Goal: Task Accomplishment & Management: Manage account settings

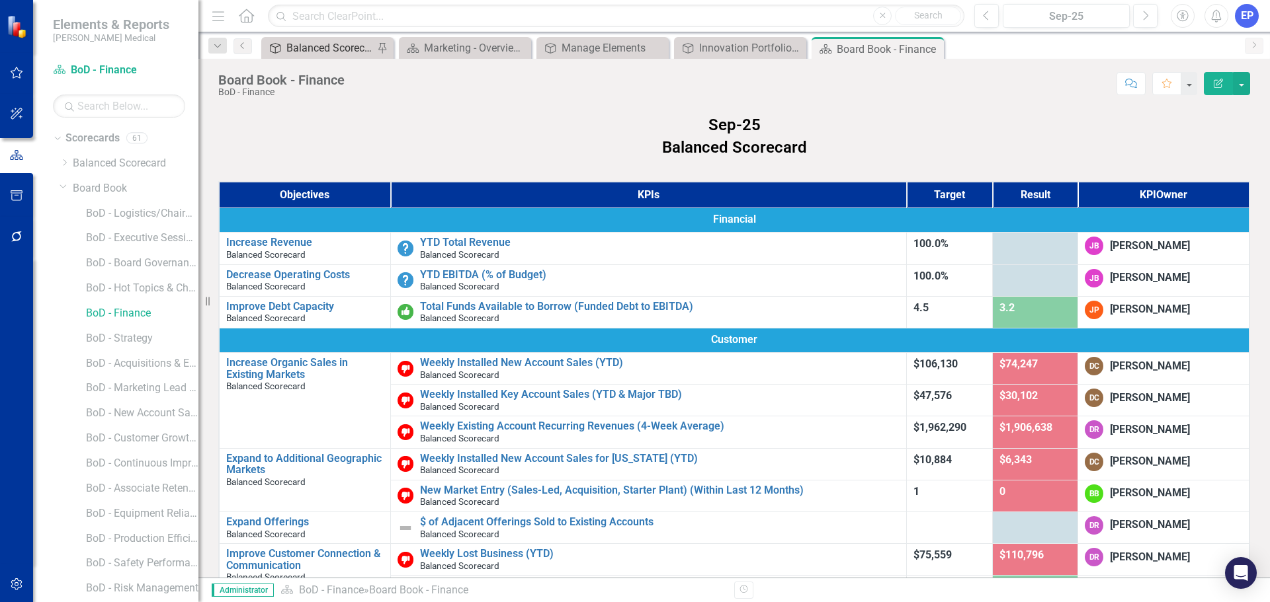
click at [309, 47] on div "Balanced Scorecard (Daily Huddle)" at bounding box center [329, 48] width 87 height 17
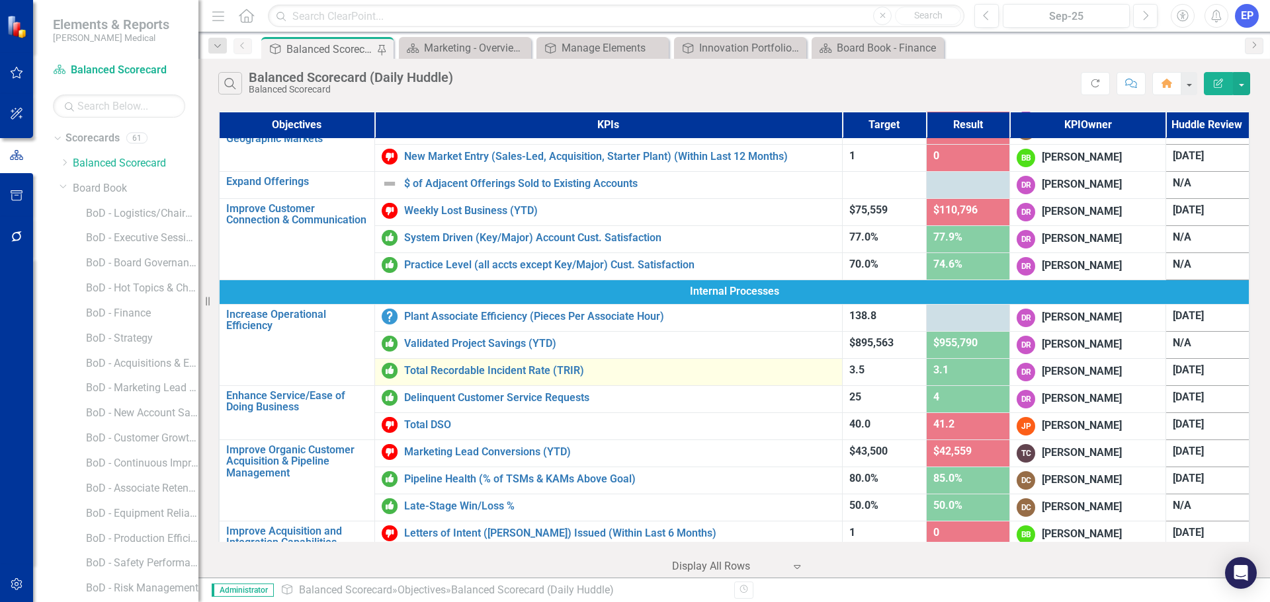
scroll to position [264, 0]
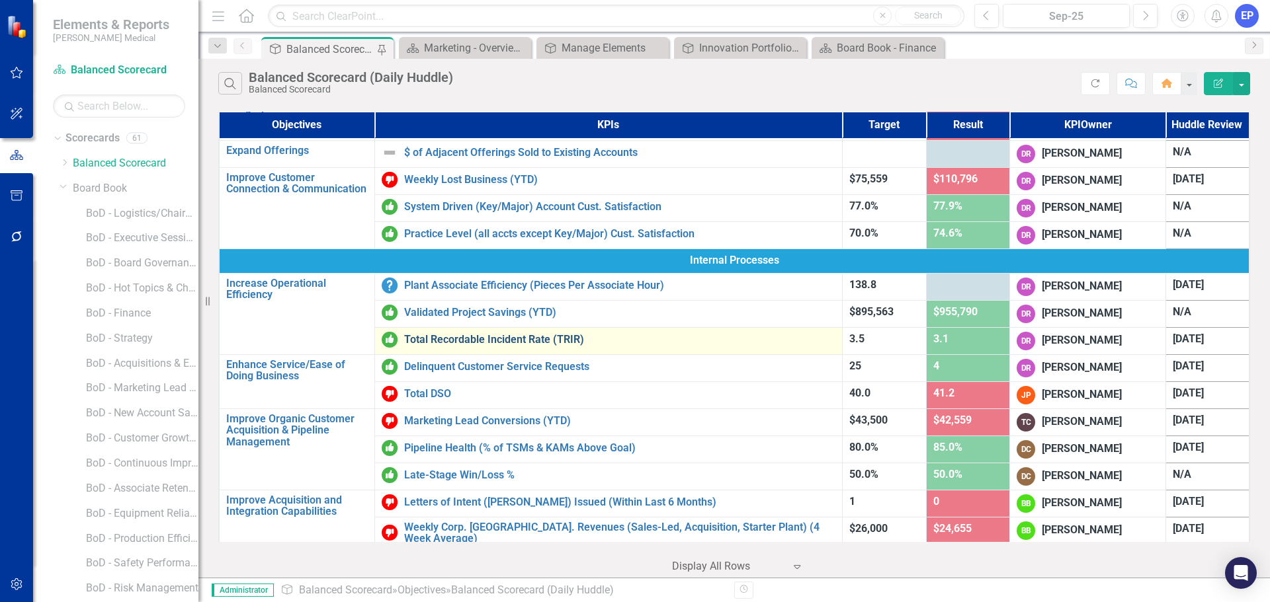
click at [479, 341] on link "Total Recordable Incident Rate (TRIR)" at bounding box center [619, 340] width 431 height 12
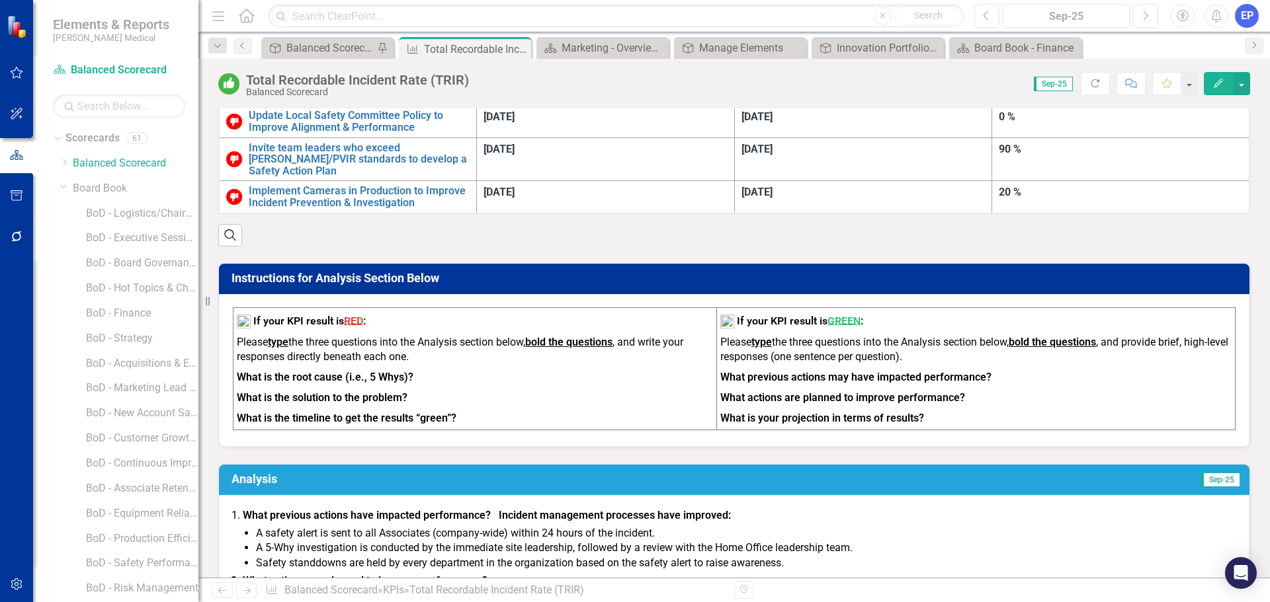
scroll to position [926, 0]
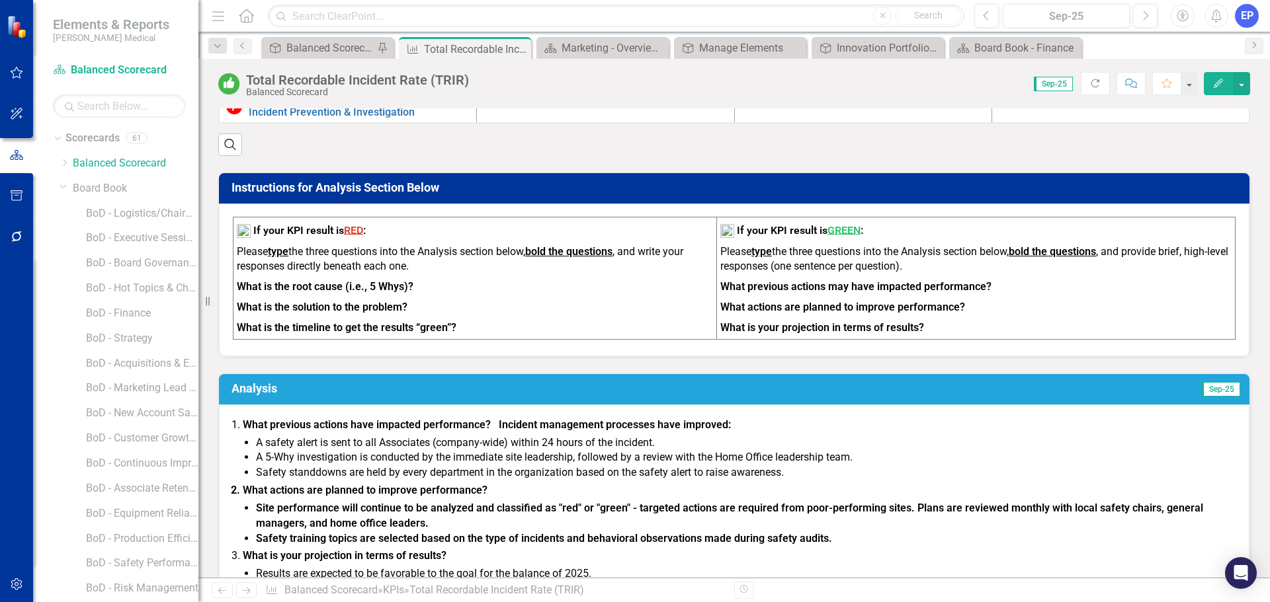
click at [411, 549] on strong "What is your projection in terms of results?" at bounding box center [345, 555] width 204 height 13
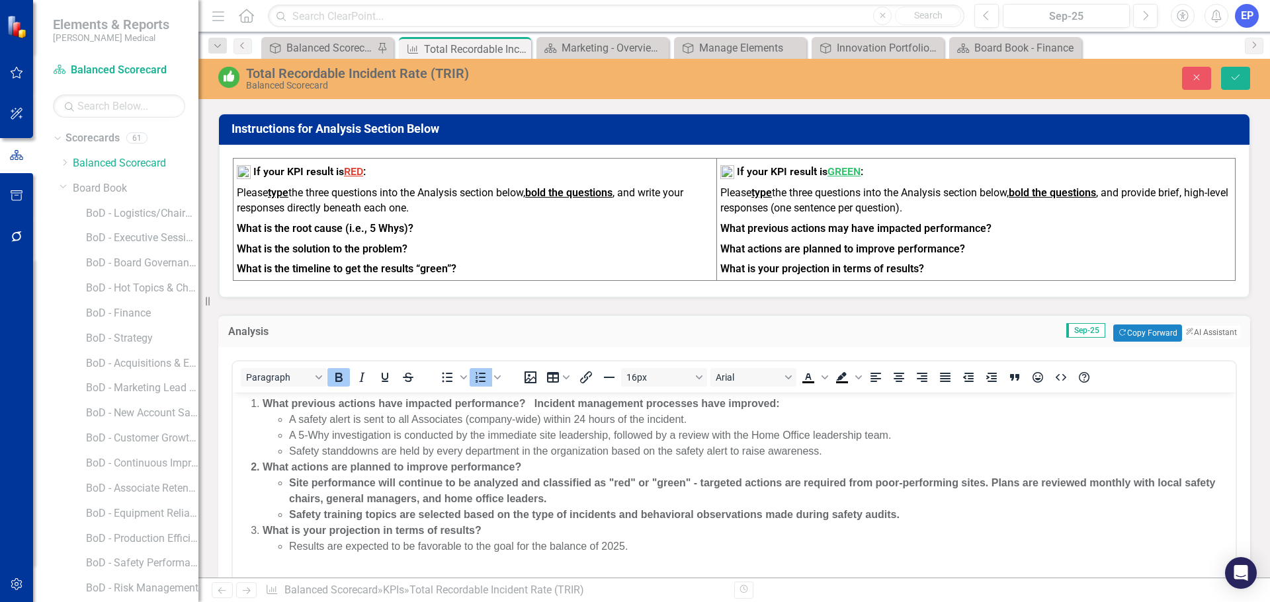
scroll to position [1058, 0]
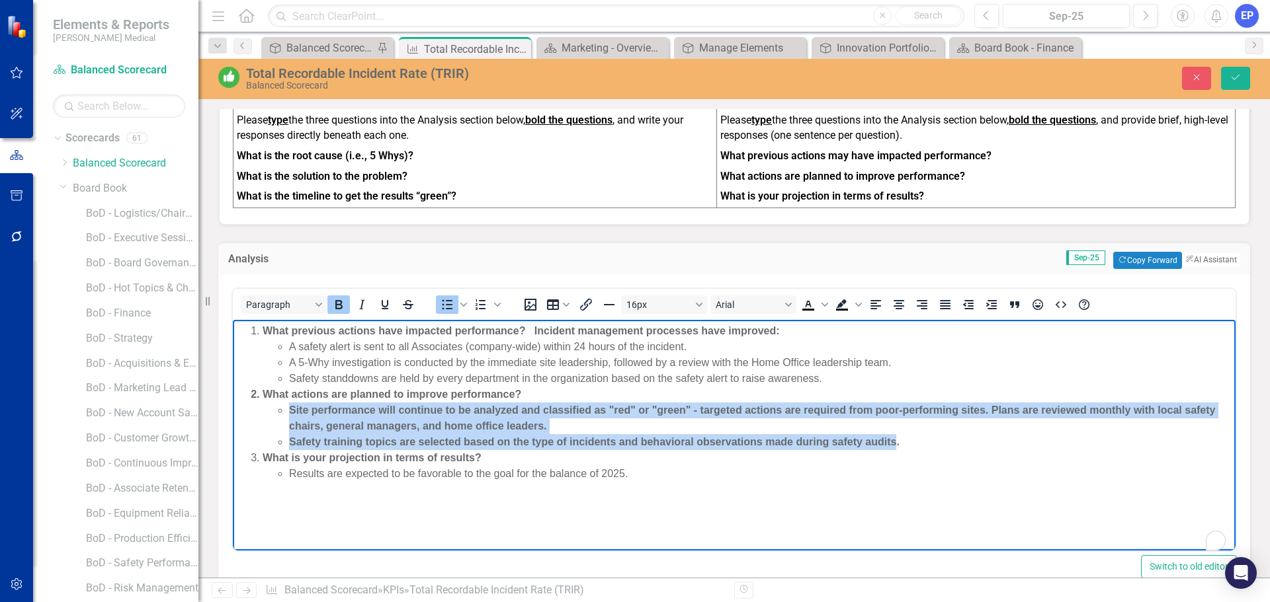
drag, startPoint x: 897, startPoint y: 442, endPoint x: 268, endPoint y: 411, distance: 630.3
click at [268, 411] on ul "Site performance will continue to be analyzed and classified as "red" or "green…" at bounding box center [747, 427] width 969 height 48
click at [342, 297] on icon "Bold" at bounding box center [339, 305] width 16 height 16
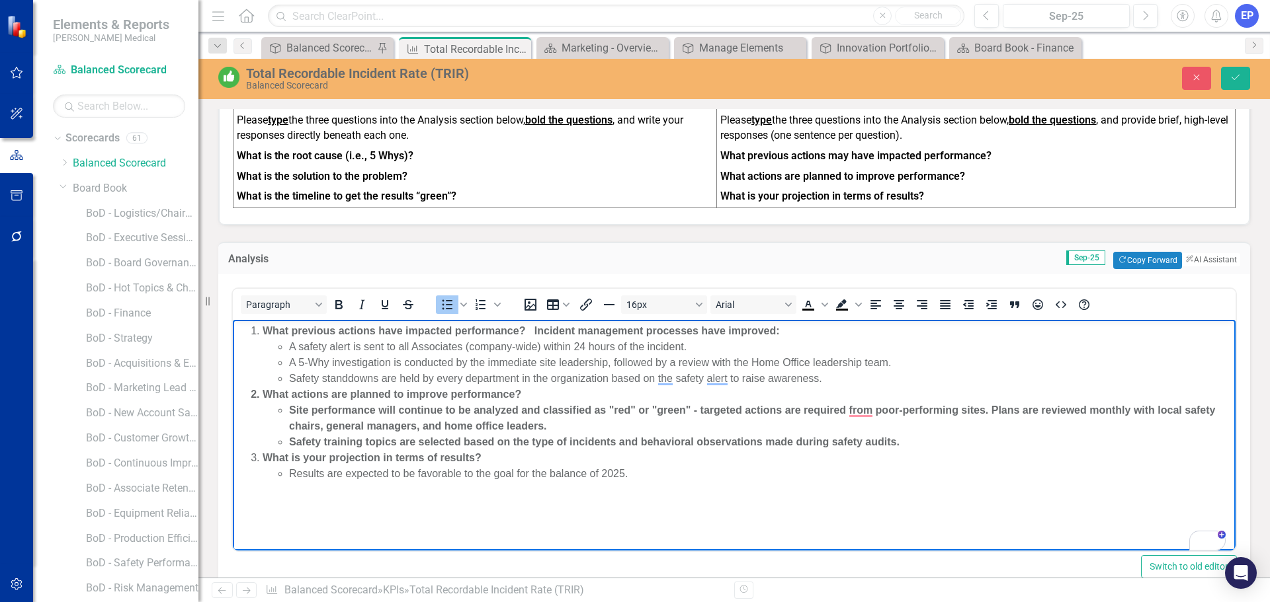
click at [383, 377] on li "Safety standdowns are held by every department in the organization based on the…" at bounding box center [760, 379] width 943 height 16
click at [363, 423] on li "Site performance will continue to be analyzed and classified as "red" or "green…" at bounding box center [760, 419] width 943 height 32
click at [263, 330] on li "What previous actions have impacted performance? Incident management processes …" at bounding box center [747, 354] width 969 height 63
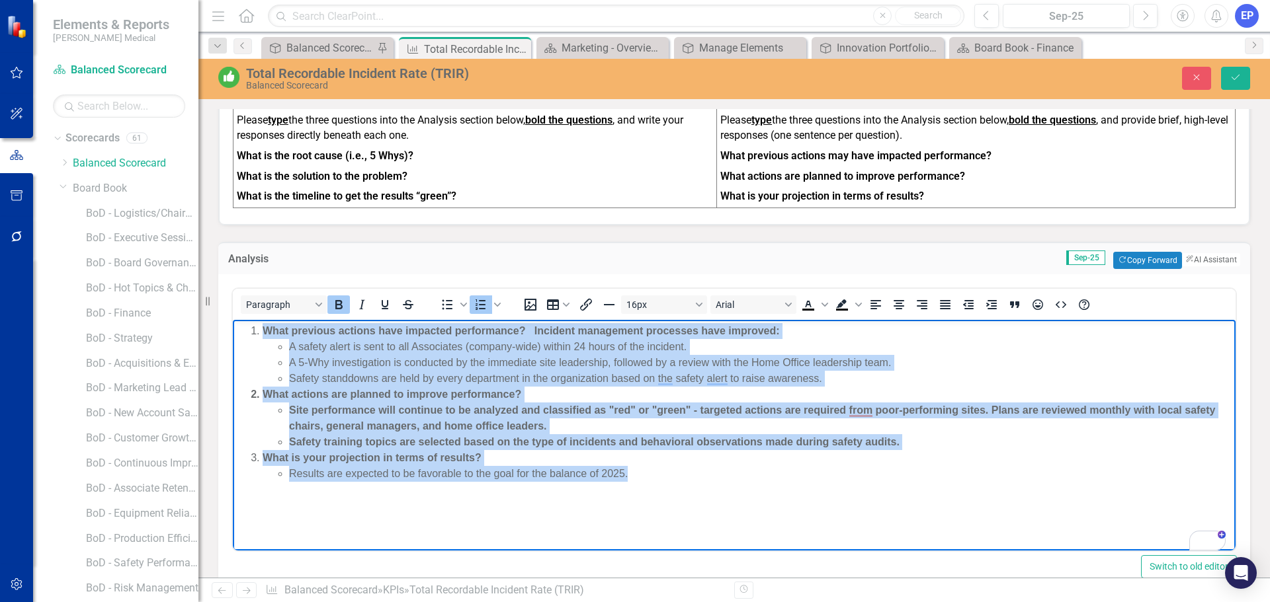
drag, startPoint x: 266, startPoint y: 331, endPoint x: 716, endPoint y: 488, distance: 476.4
click at [716, 488] on body "What previous actions have impacted performance? Incident management processes …" at bounding box center [734, 419] width 1002 height 198
click at [333, 297] on icon "Bold" at bounding box center [339, 305] width 16 height 16
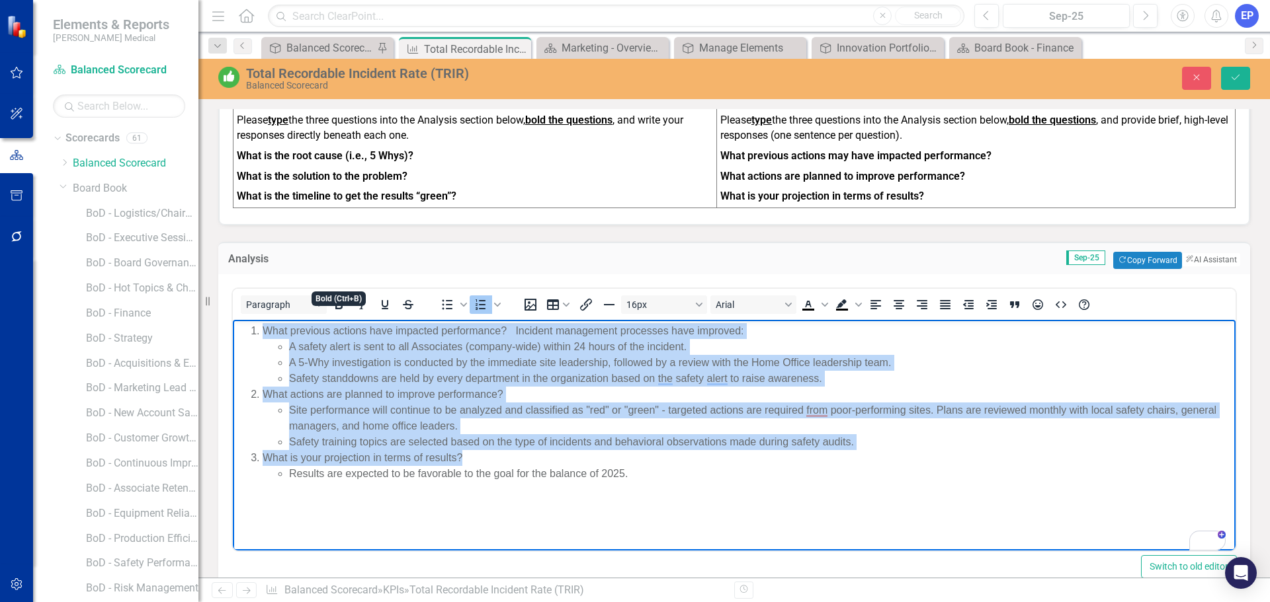
click at [314, 356] on li "A 5-Why investigation is conducted by the immediate site leadership, followed b…" at bounding box center [760, 363] width 943 height 16
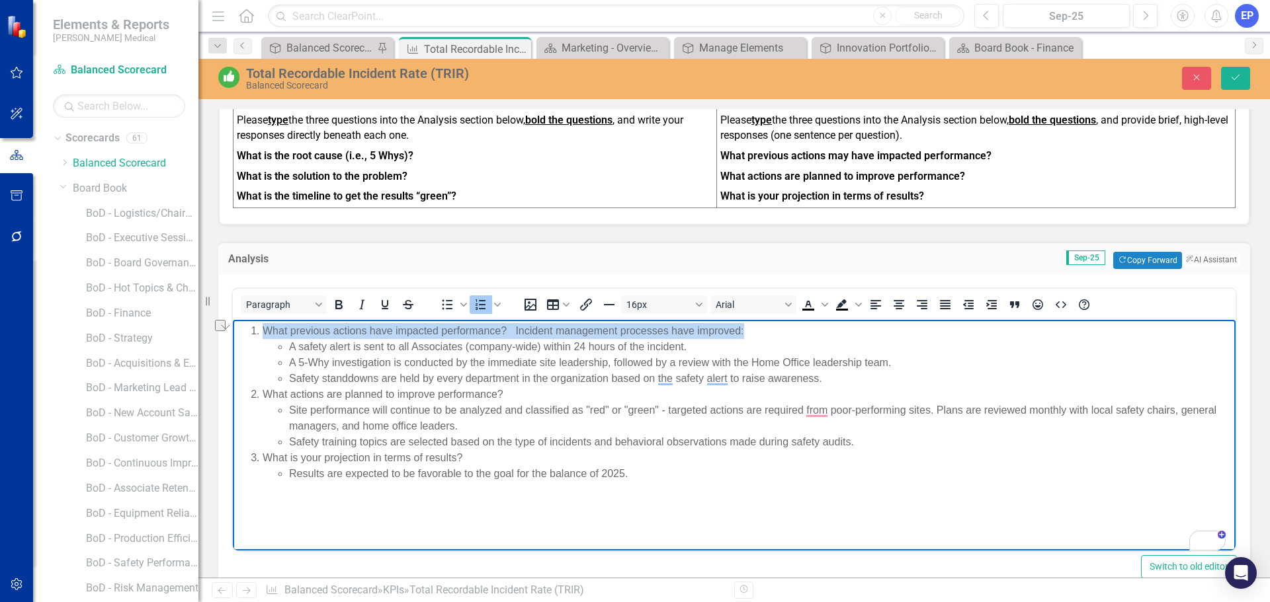
drag, startPoint x: 266, startPoint y: 331, endPoint x: 743, endPoint y: 330, distance: 477.4
click at [743, 330] on li "What previous actions have impacted performance? Incident management processes …" at bounding box center [747, 354] width 969 height 63
drag, startPoint x: 340, startPoint y: 283, endPoint x: 111, endPoint y: 3, distance: 361.9
click at [340, 297] on icon "Bold" at bounding box center [339, 305] width 16 height 16
click at [524, 391] on li "What actions are planned to improve performance? Site performance will continue…" at bounding box center [747, 418] width 969 height 63
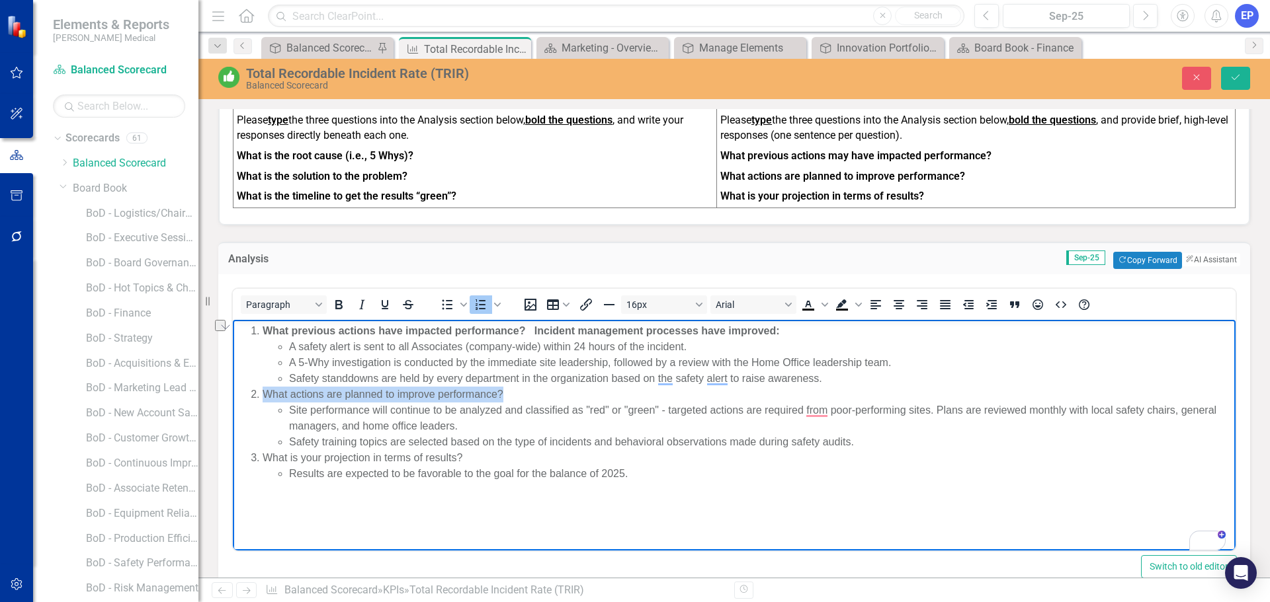
drag, startPoint x: 514, startPoint y: 391, endPoint x: 503, endPoint y: 391, distance: 11.9
click at [503, 391] on li "What actions are planned to improve performance? Site performance will continue…" at bounding box center [747, 418] width 969 height 63
drag, startPoint x: 339, startPoint y: 282, endPoint x: 128, endPoint y: 13, distance: 342.3
click at [339, 300] on icon "Bold" at bounding box center [338, 304] width 7 height 9
click at [499, 460] on li "What is your projection in terms of results? Results are expected to be favorab…" at bounding box center [747, 466] width 969 height 32
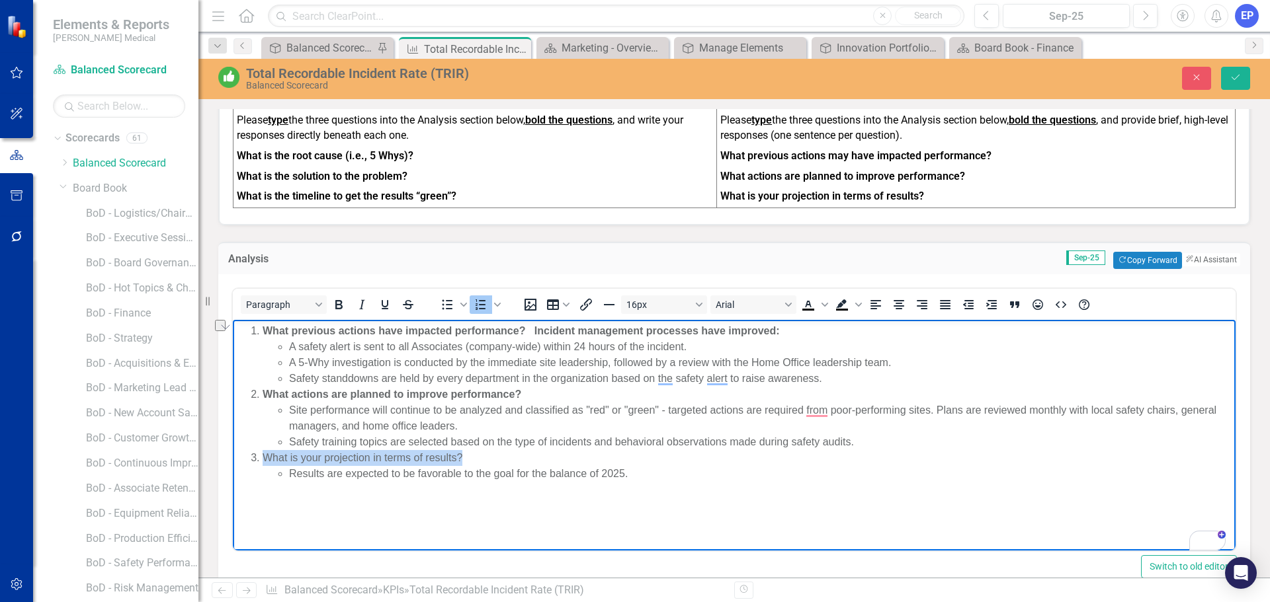
drag, startPoint x: 460, startPoint y: 455, endPoint x: 331, endPoint y: 450, distance: 129.0
click at [331, 450] on li "What is your projection in terms of results? Results are expected to be favorab…" at bounding box center [747, 466] width 969 height 32
click at [341, 300] on icon "Bold" at bounding box center [338, 304] width 7 height 9
click at [358, 422] on li "Site performance will continue to be analyzed and classified as "red" or "green…" at bounding box center [760, 419] width 943 height 32
click at [263, 333] on strong "What previous actions have impacted performance? Incident management processes …" at bounding box center [521, 330] width 517 height 11
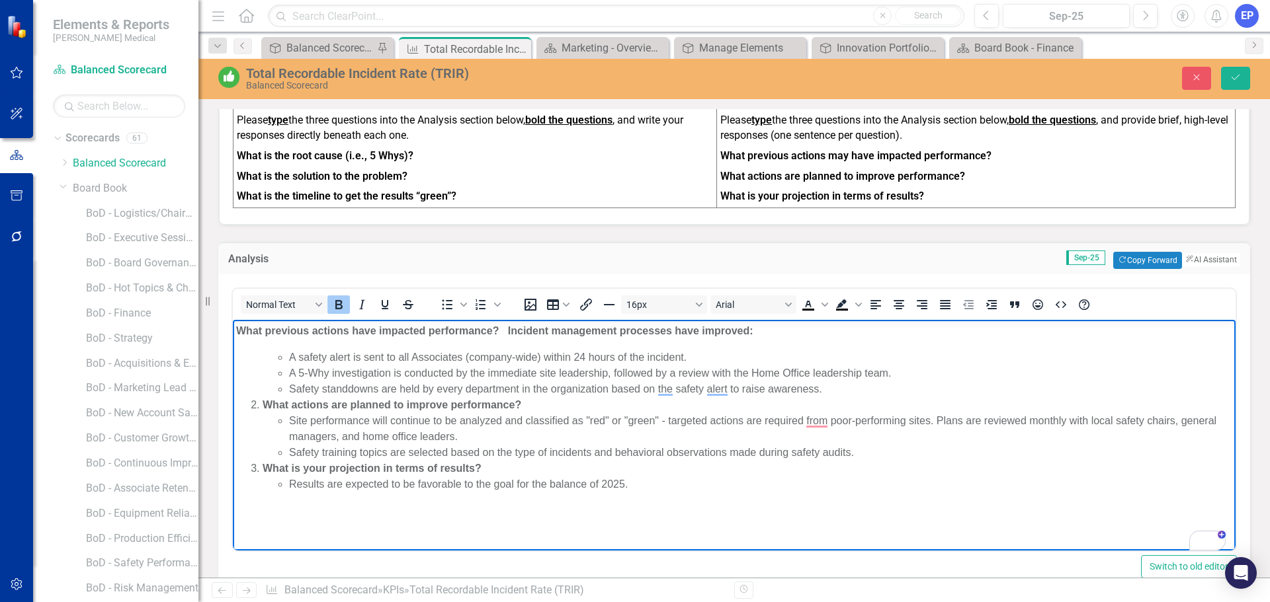
click at [263, 403] on strong "What actions are planned to improve performance?" at bounding box center [392, 404] width 259 height 11
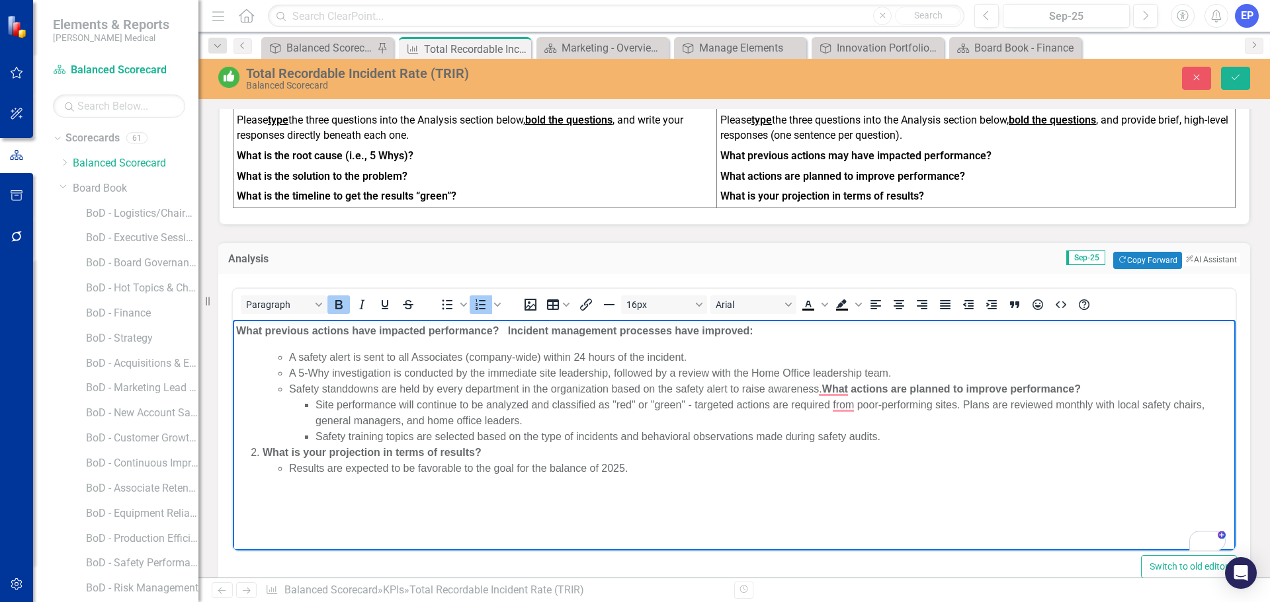
click at [263, 452] on strong "What is your projection in terms of results?" at bounding box center [372, 452] width 219 height 11
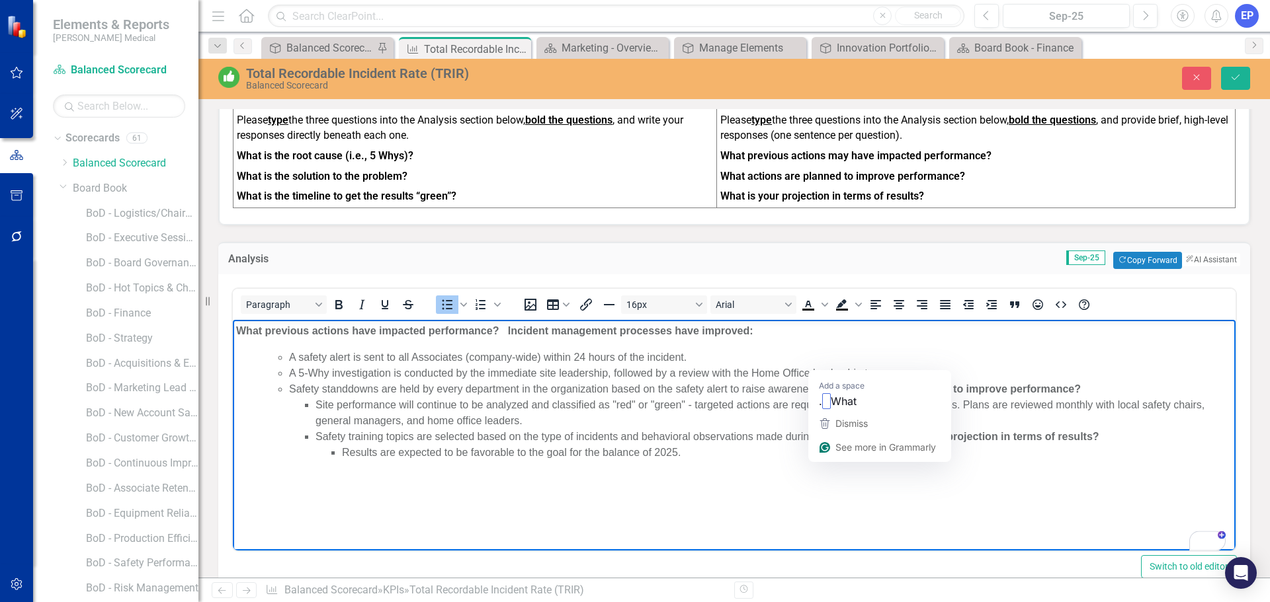
click at [821, 388] on li "Safety standdowns are held by every department in the organization based on the…" at bounding box center [760, 421] width 943 height 79
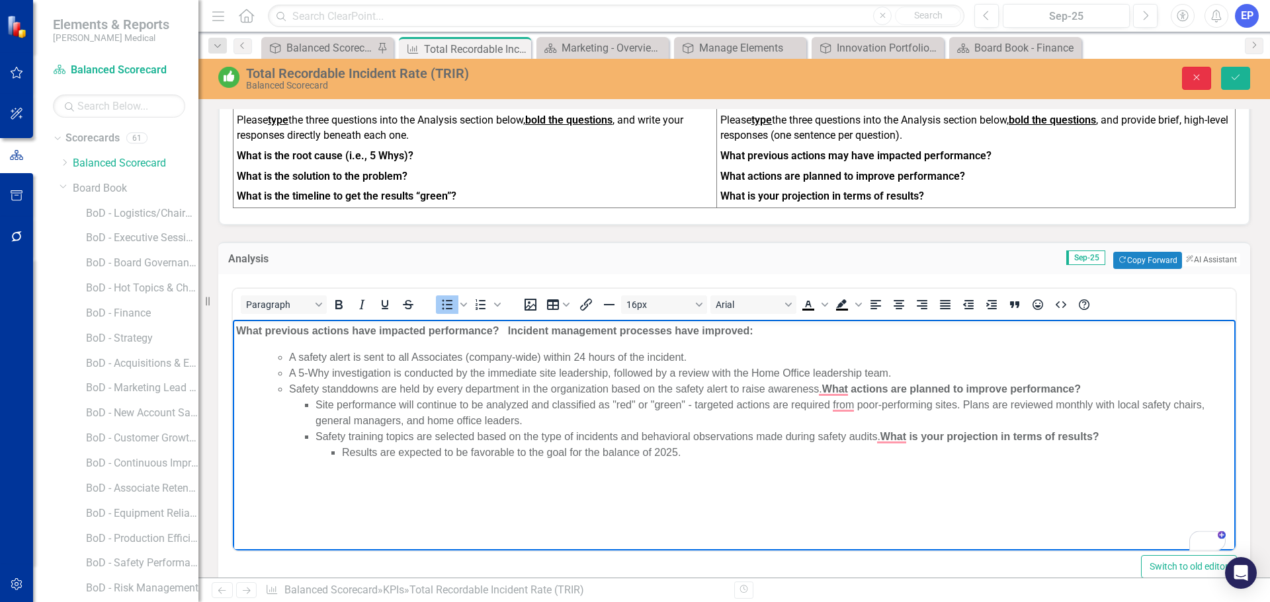
click at [1199, 75] on icon "Close" at bounding box center [1196, 77] width 12 height 9
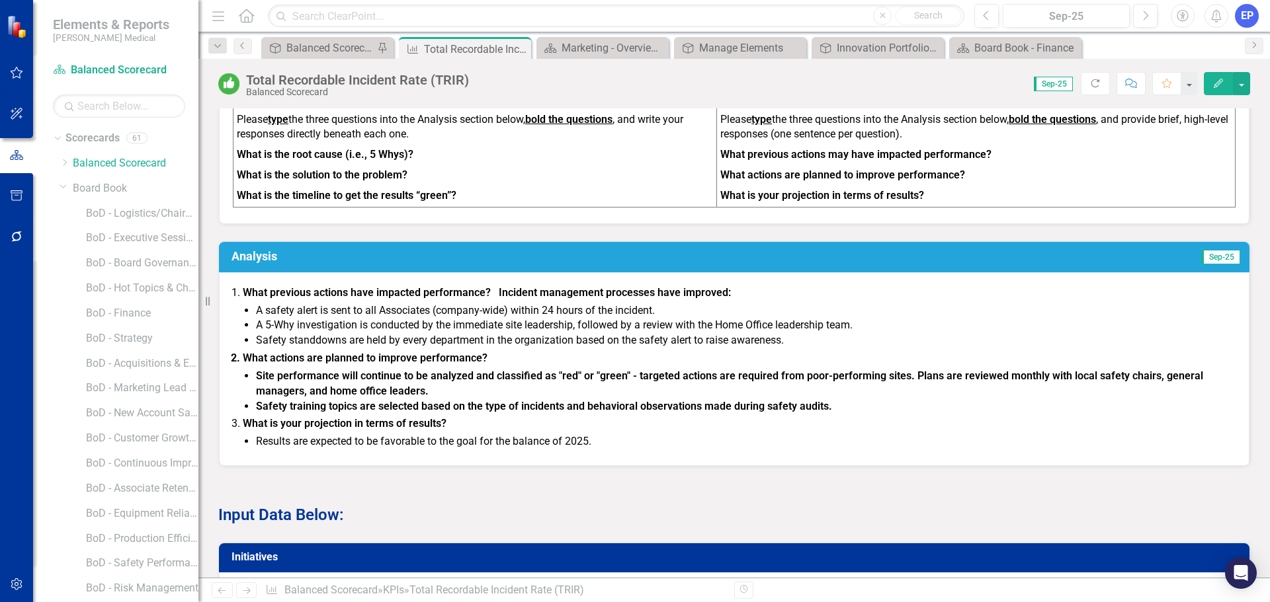
click at [828, 272] on div "What previous actions have impacted performance? Incident management processes …" at bounding box center [734, 369] width 1030 height 194
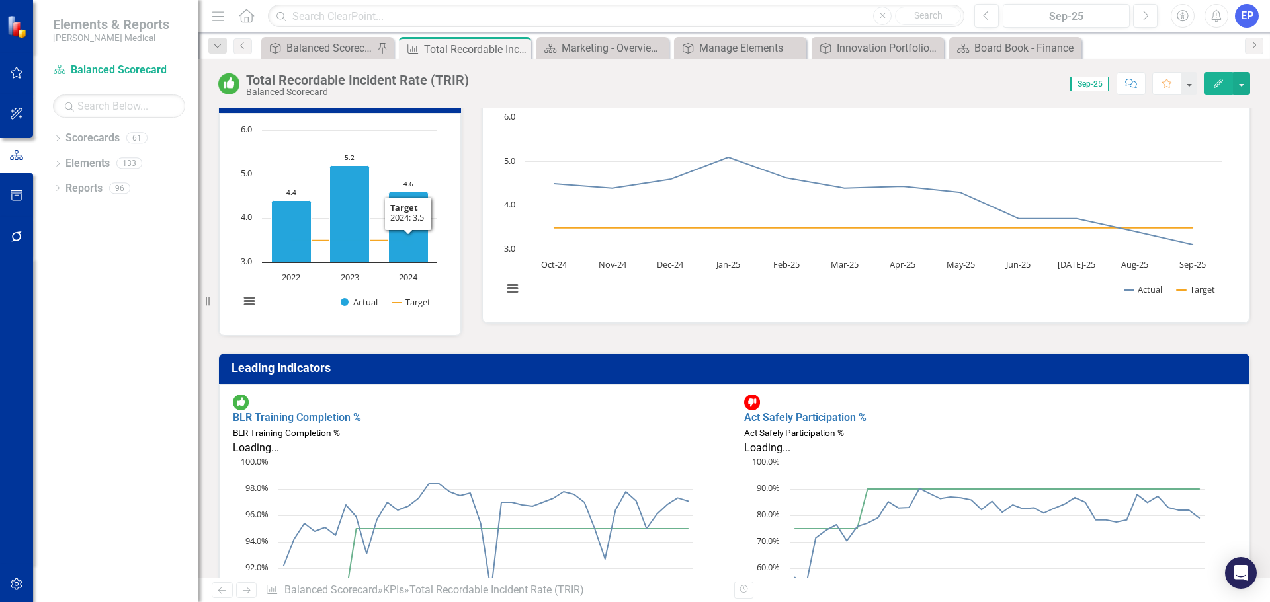
scroll to position [132, 0]
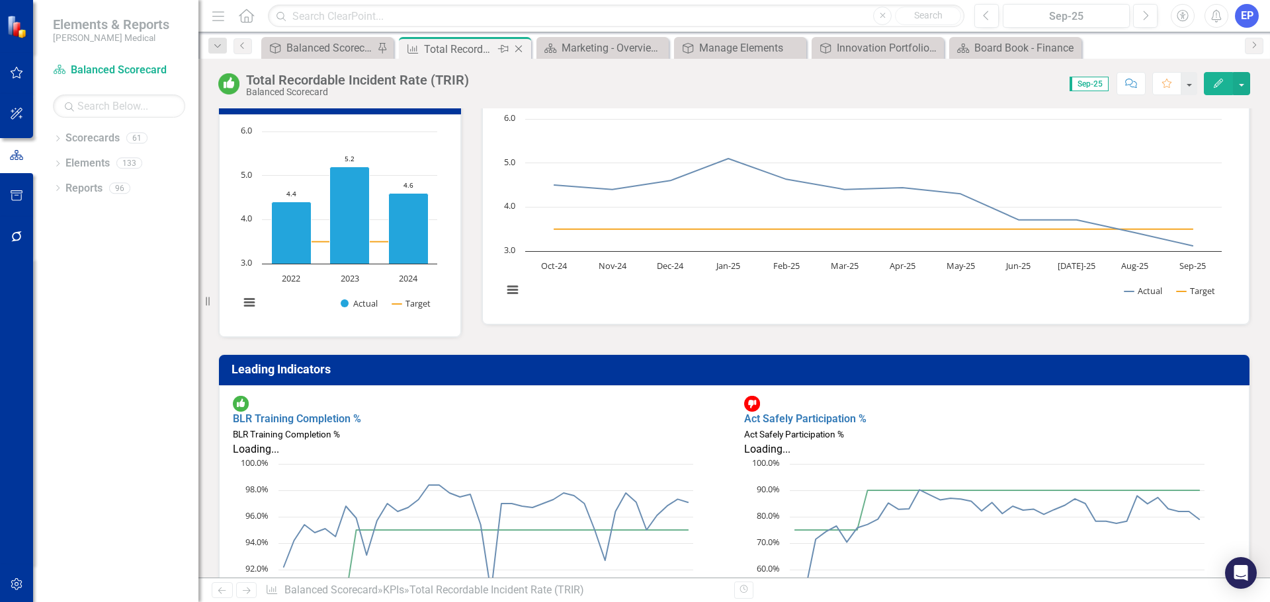
click at [520, 47] on icon at bounding box center [518, 49] width 7 height 7
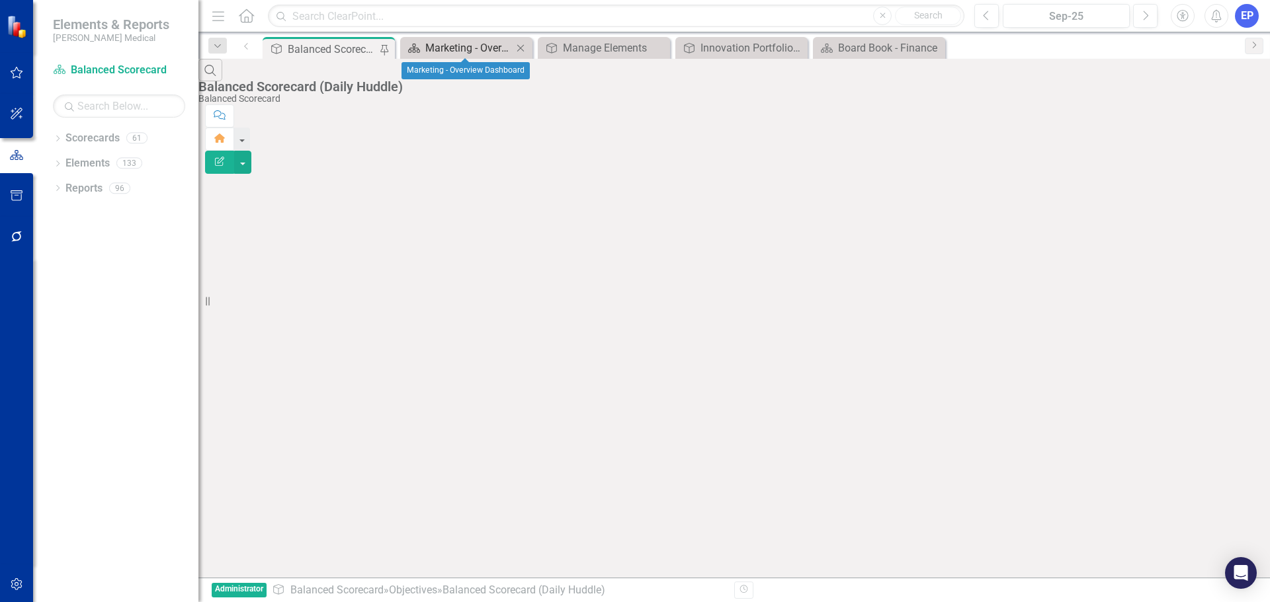
click at [482, 48] on div "Marketing - Overview Dashboard" at bounding box center [468, 48] width 87 height 17
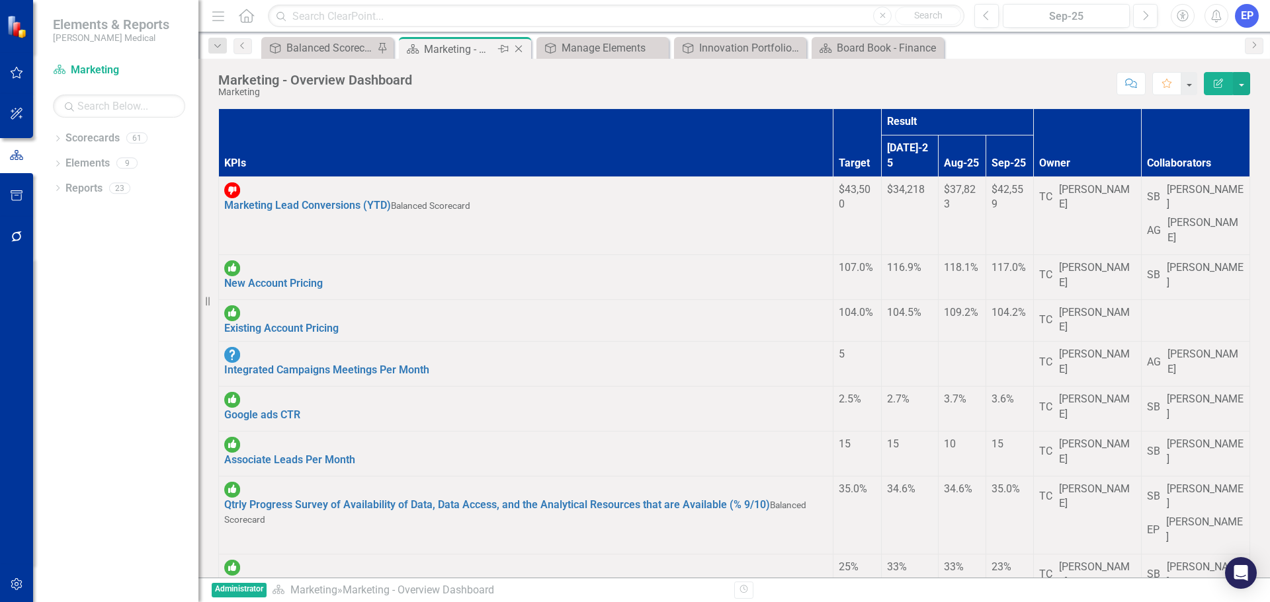
click at [519, 48] on icon at bounding box center [518, 49] width 7 height 7
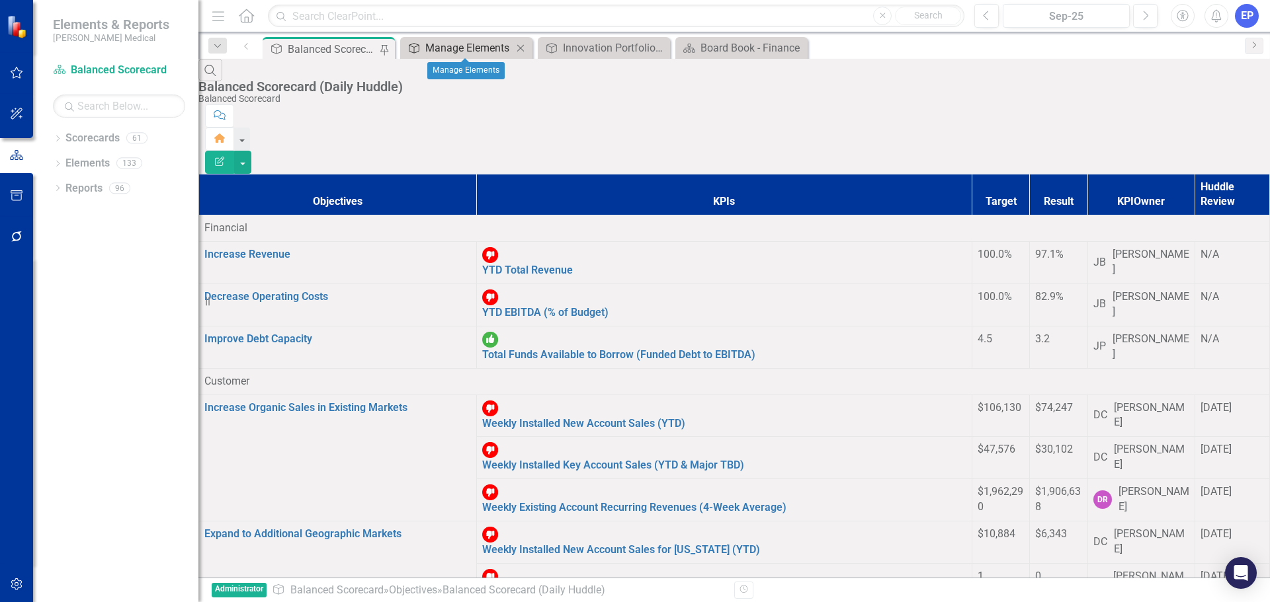
click at [482, 46] on div "Manage Elements" at bounding box center [468, 48] width 87 height 17
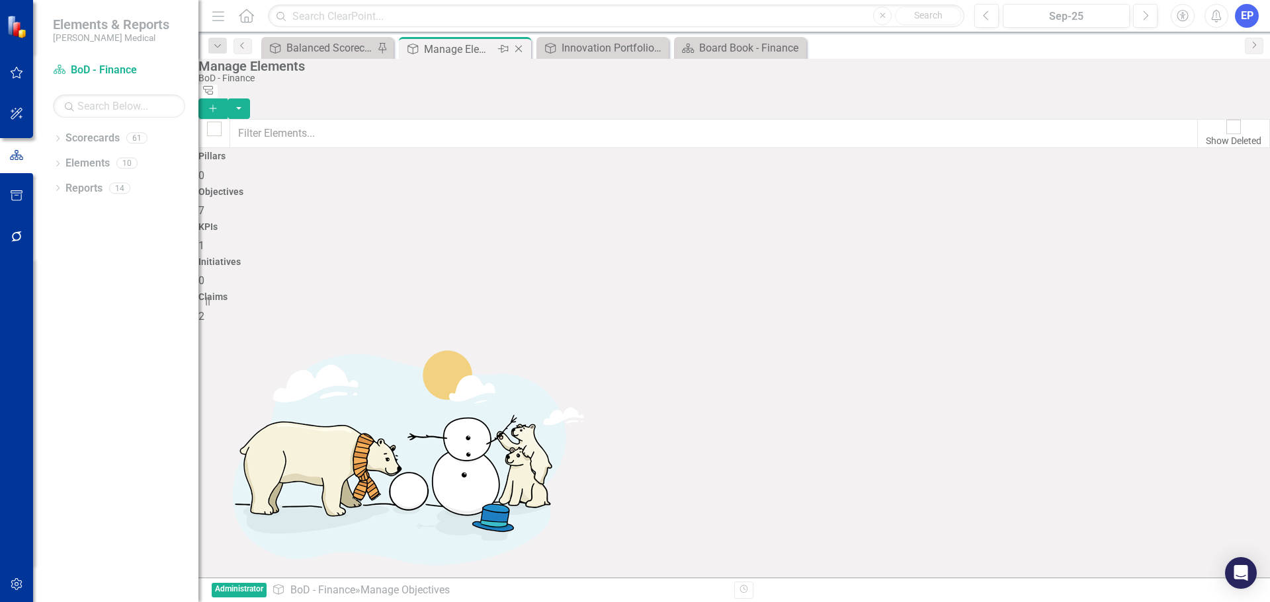
click at [520, 48] on icon at bounding box center [518, 49] width 7 height 7
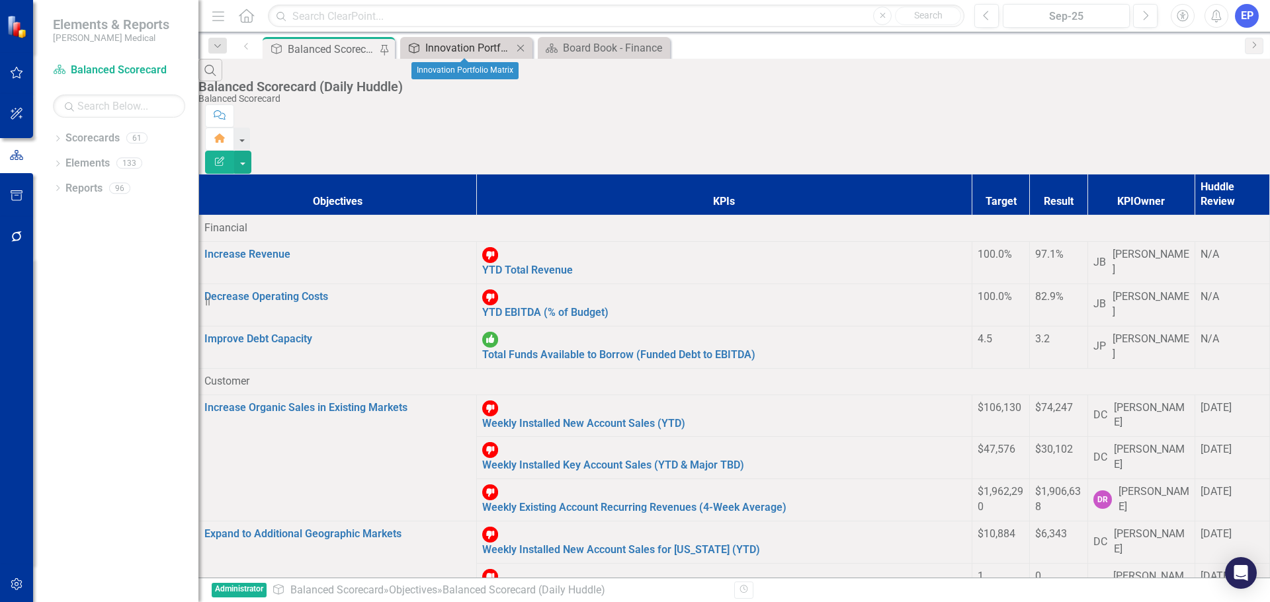
click at [462, 44] on div "Innovation Portfolio Matrix" at bounding box center [468, 48] width 87 height 17
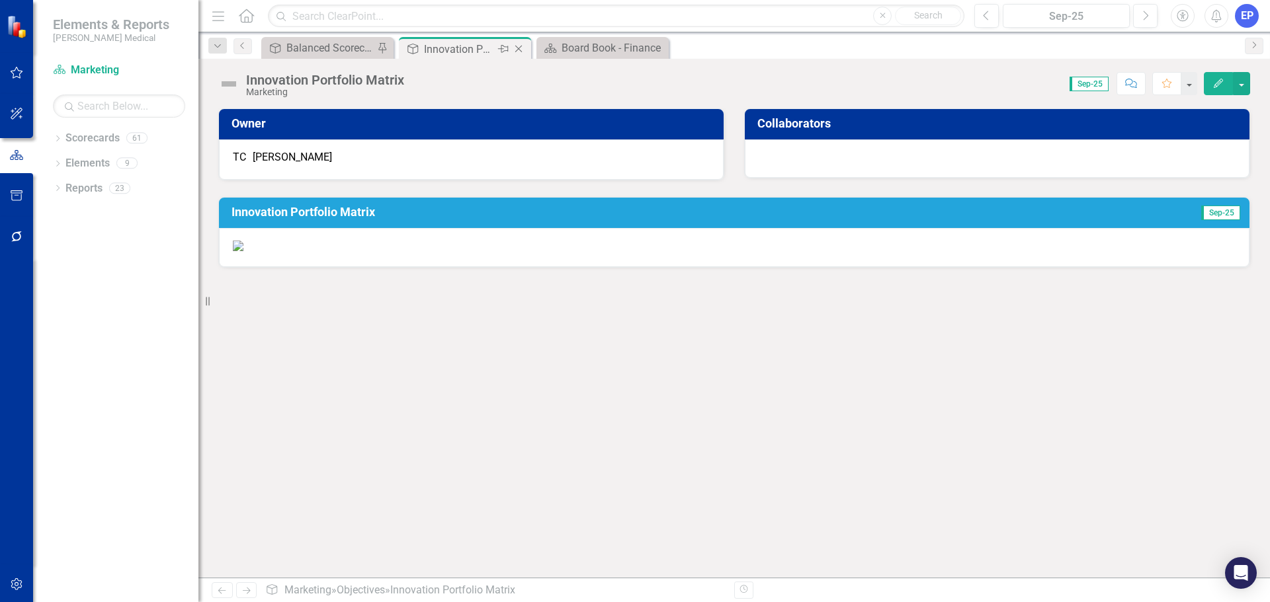
click at [523, 46] on icon "Close" at bounding box center [518, 49] width 13 height 11
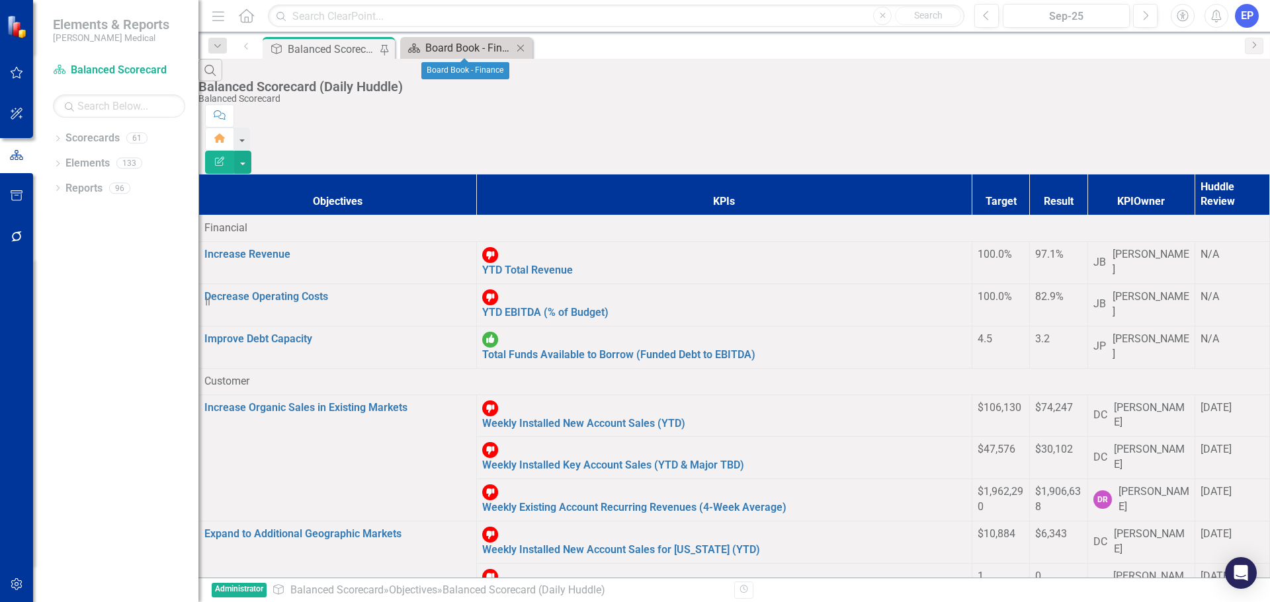
click at [486, 46] on div "Board Book - Finance" at bounding box center [468, 48] width 87 height 17
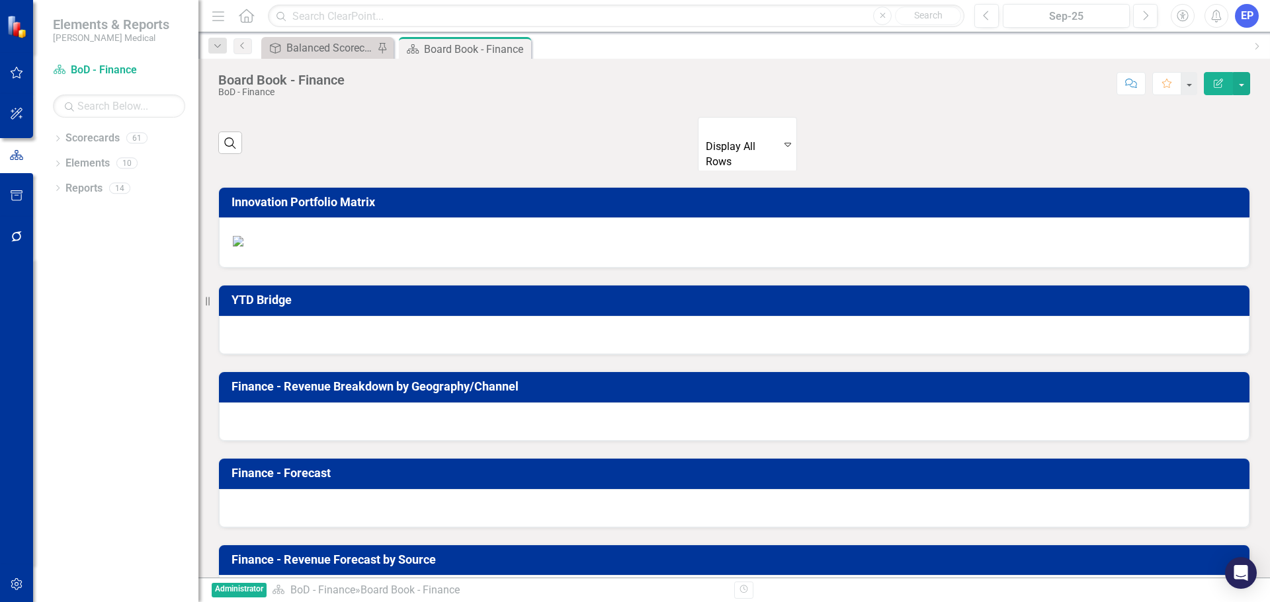
scroll to position [1824, 0]
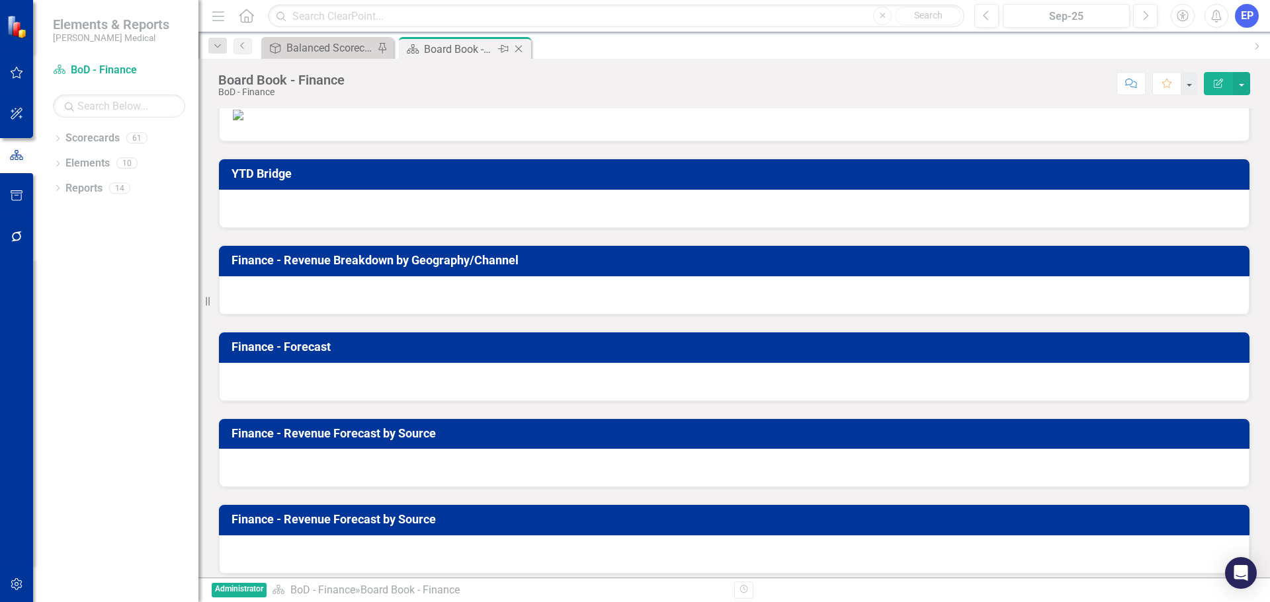
click at [522, 48] on icon "Close" at bounding box center [518, 49] width 13 height 11
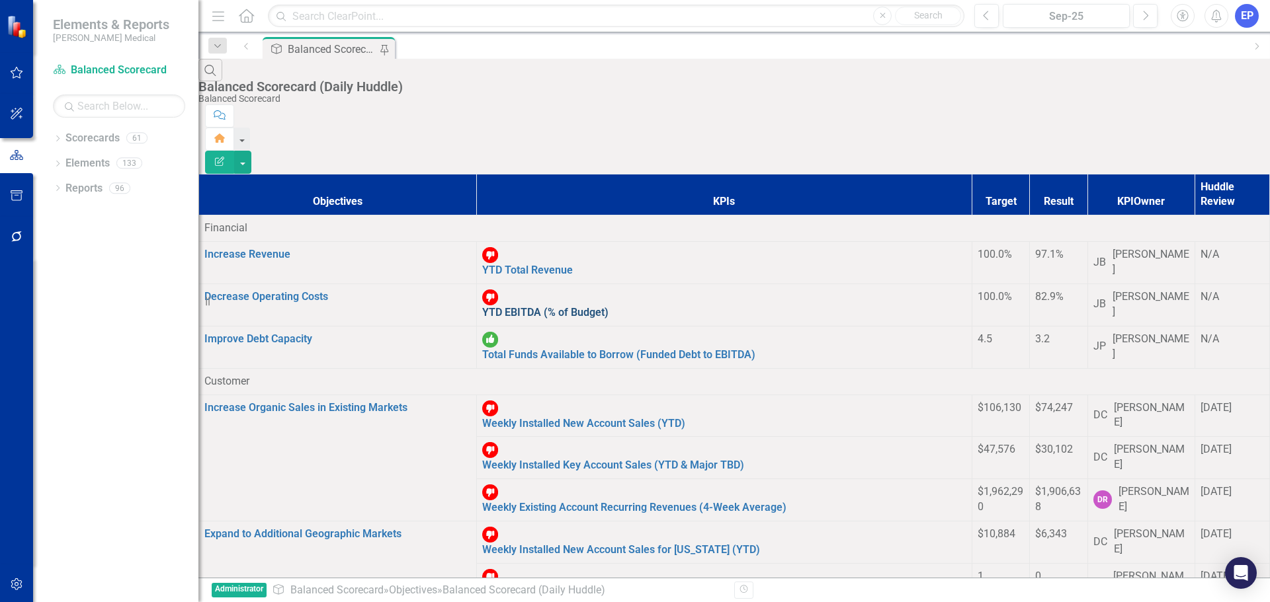
click at [482, 306] on link "YTD EBITDA (% of Budget)" at bounding box center [545, 312] width 126 height 13
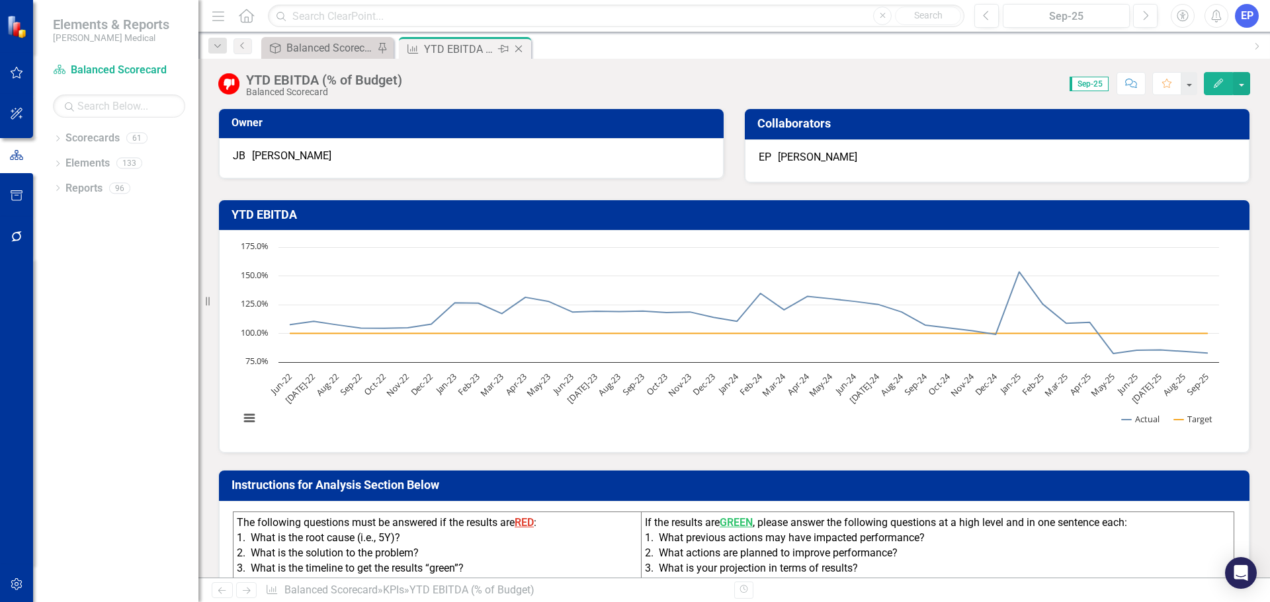
click at [516, 46] on icon "Close" at bounding box center [518, 49] width 13 height 11
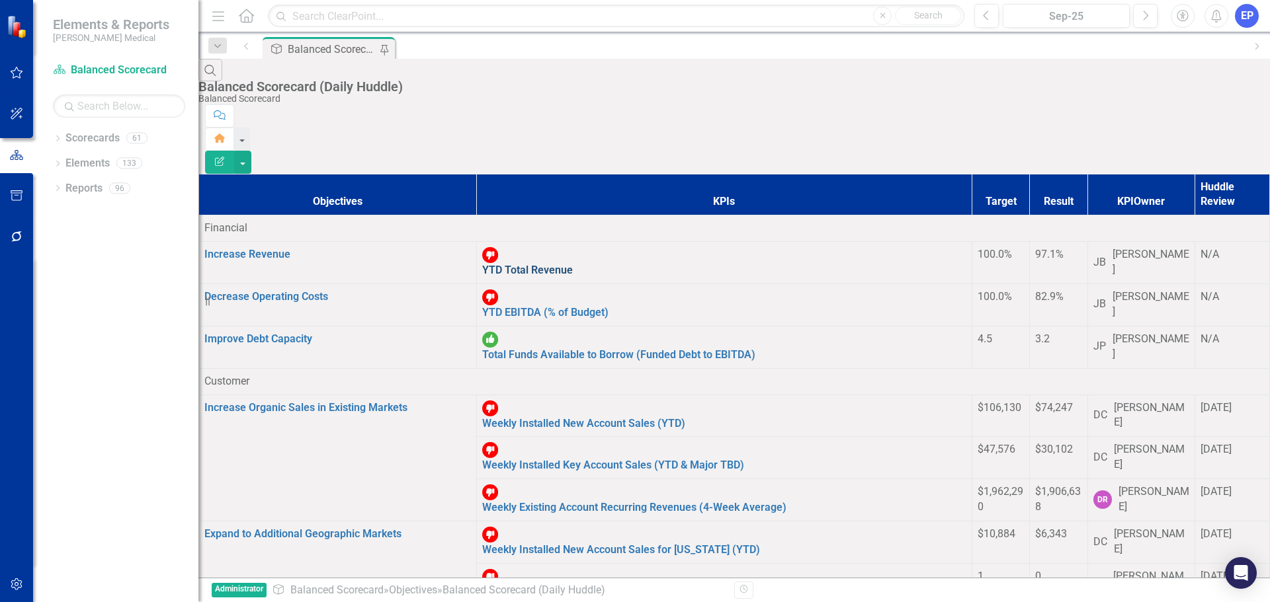
click at [488, 264] on link "YTD Total Revenue" at bounding box center [527, 270] width 91 height 13
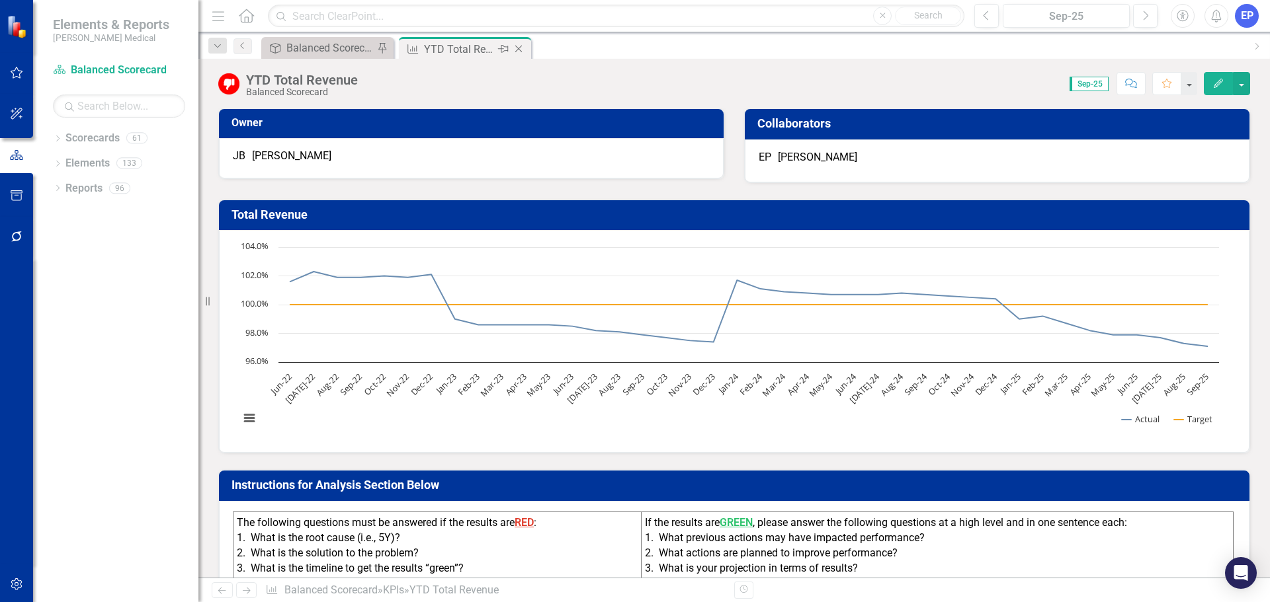
click at [517, 52] on icon "Close" at bounding box center [518, 49] width 13 height 11
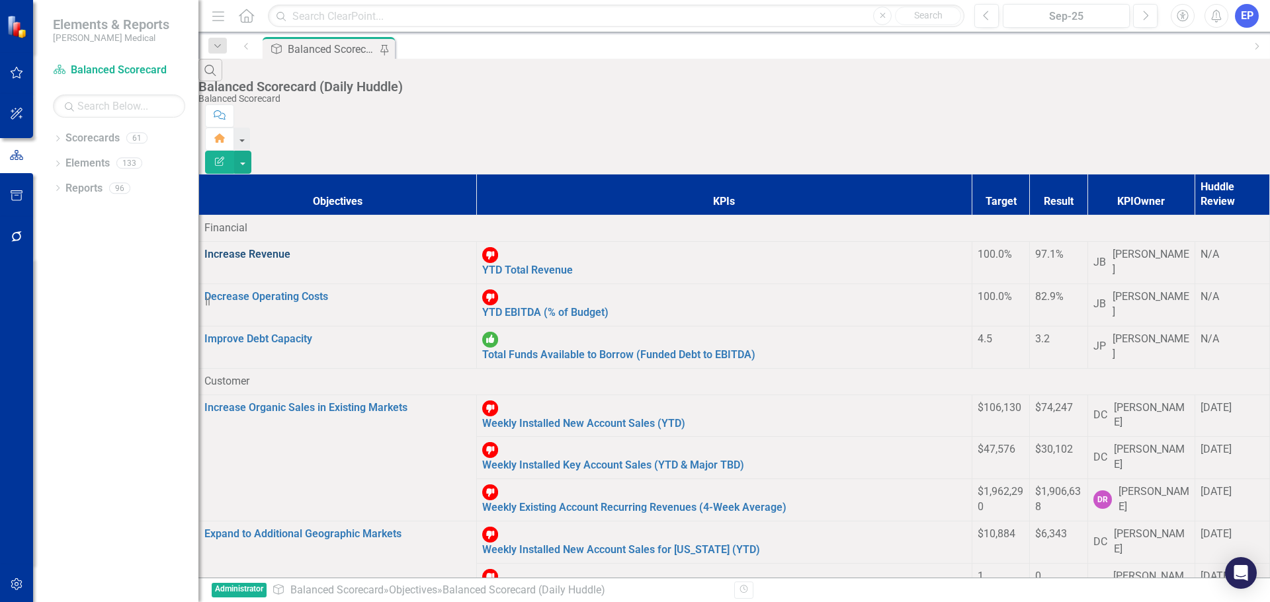
click at [290, 248] on link "Increase Revenue" at bounding box center [247, 254] width 86 height 13
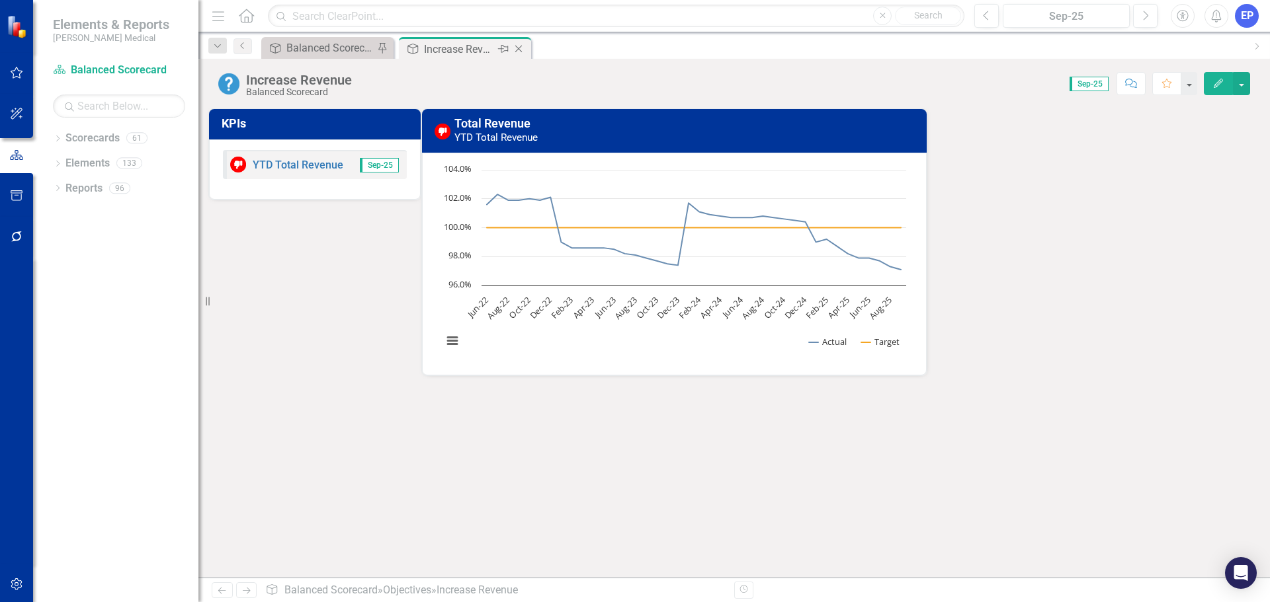
click at [524, 51] on icon "Close" at bounding box center [518, 49] width 13 height 11
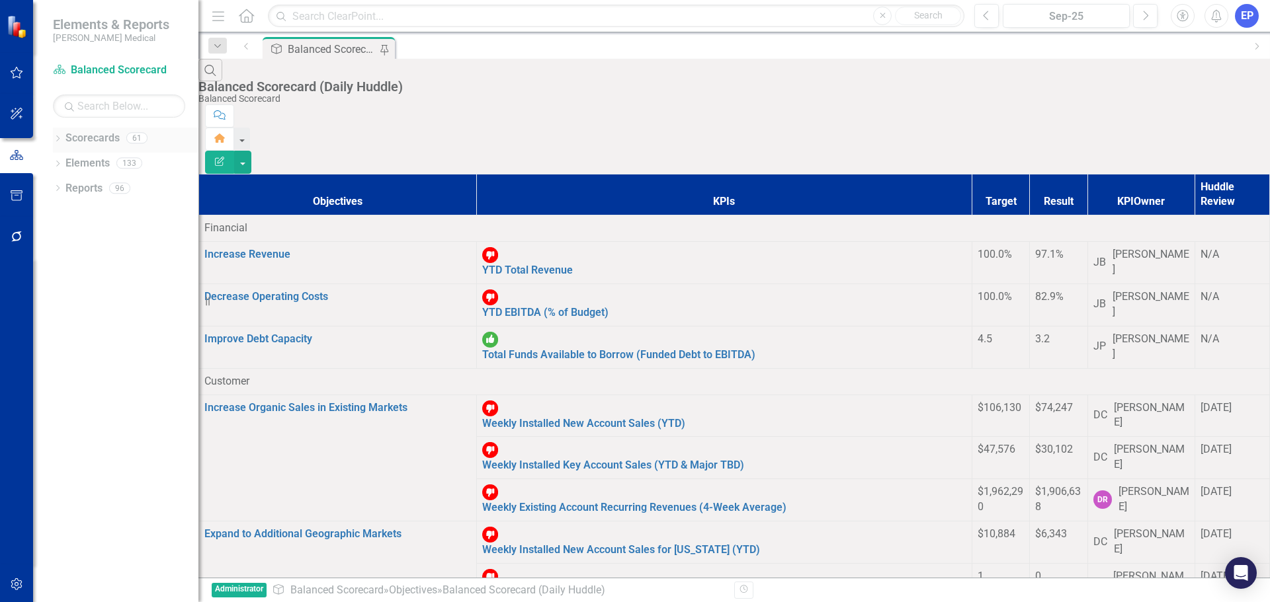
click at [99, 137] on link "Scorecards" at bounding box center [92, 138] width 54 height 15
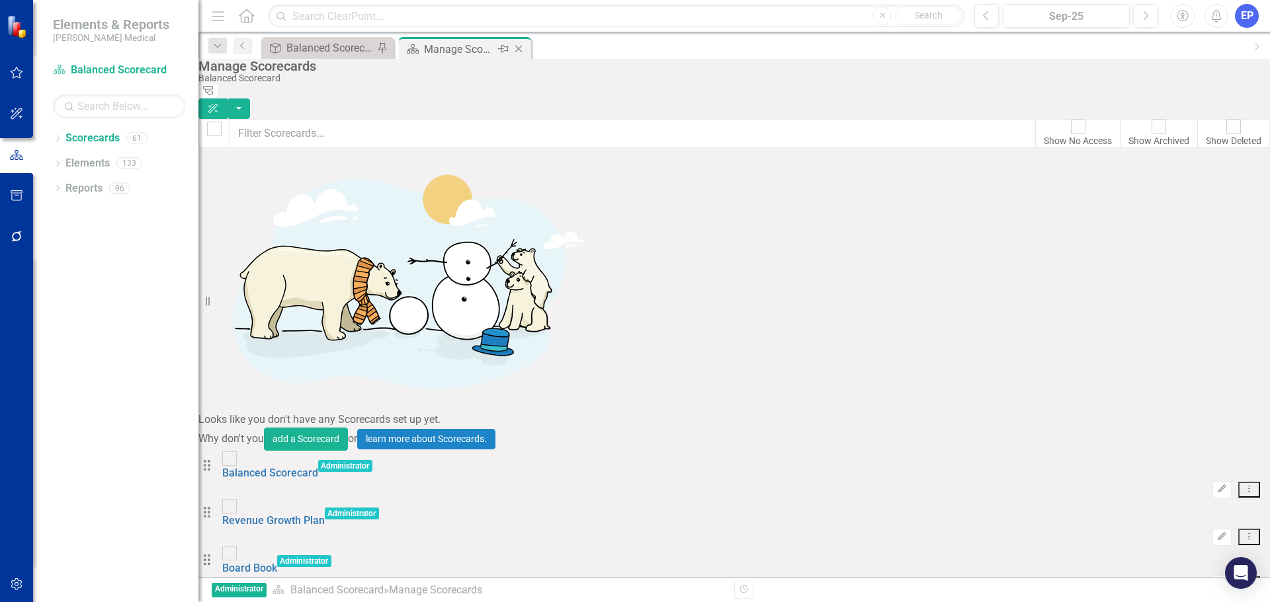
click at [514, 50] on icon "Close" at bounding box center [518, 49] width 13 height 11
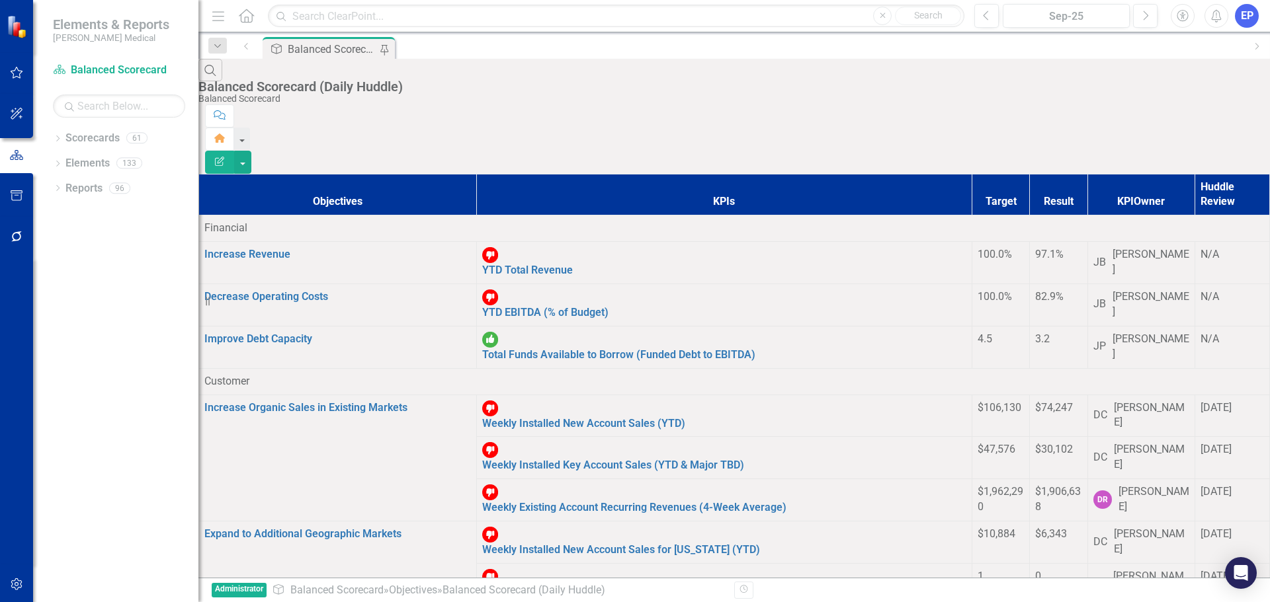
click at [329, 46] on div "Balanced Scorecard (Daily Huddle)" at bounding box center [333, 49] width 91 height 17
click at [58, 188] on icon "Dropdown" at bounding box center [57, 189] width 9 height 7
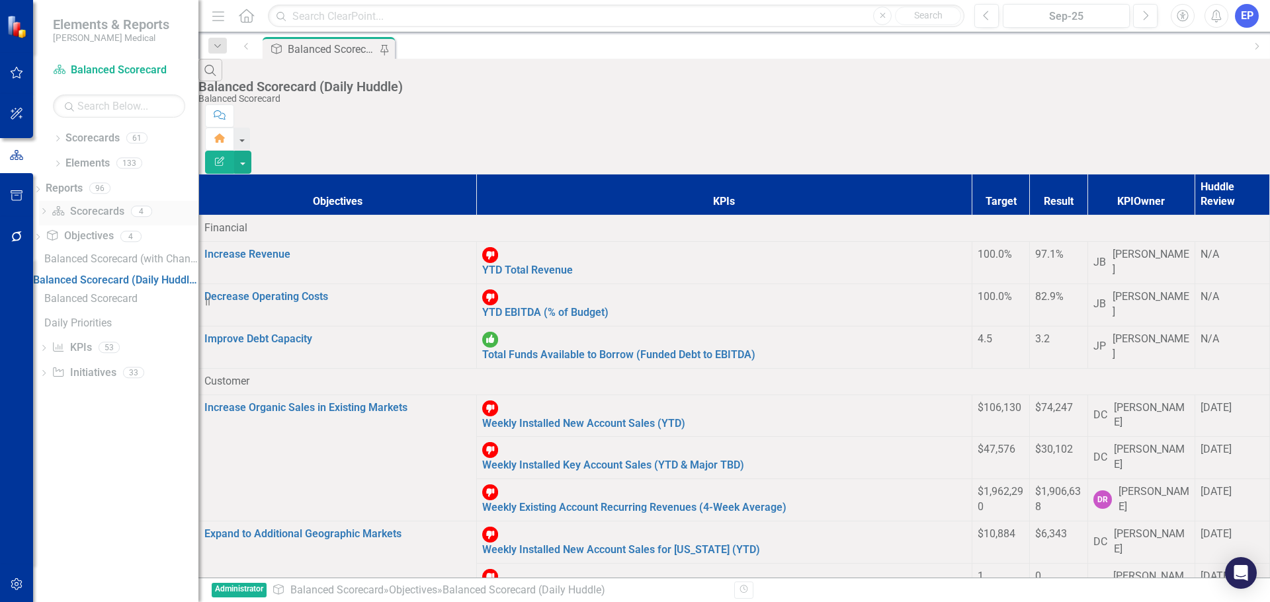
click at [48, 214] on icon "Dropdown" at bounding box center [43, 212] width 9 height 7
click at [251, 151] on button "button" at bounding box center [242, 162] width 17 height 23
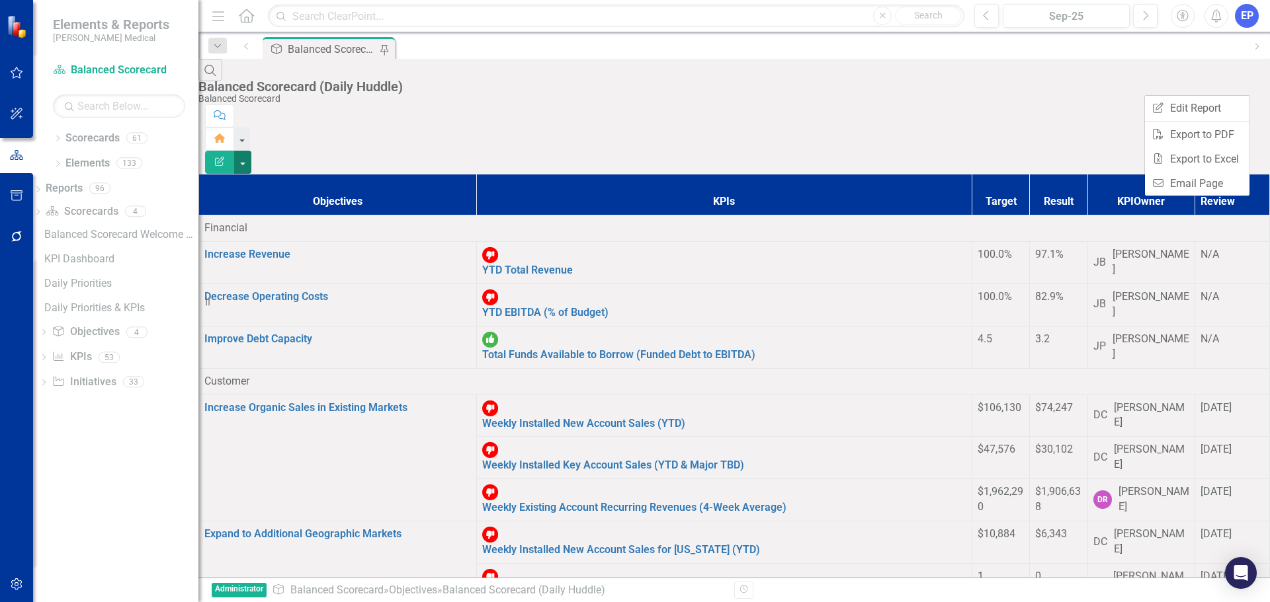
click at [251, 151] on button "button" at bounding box center [242, 162] width 17 height 23
click at [96, 380] on link "Initiative Initiatives" at bounding box center [84, 382] width 64 height 15
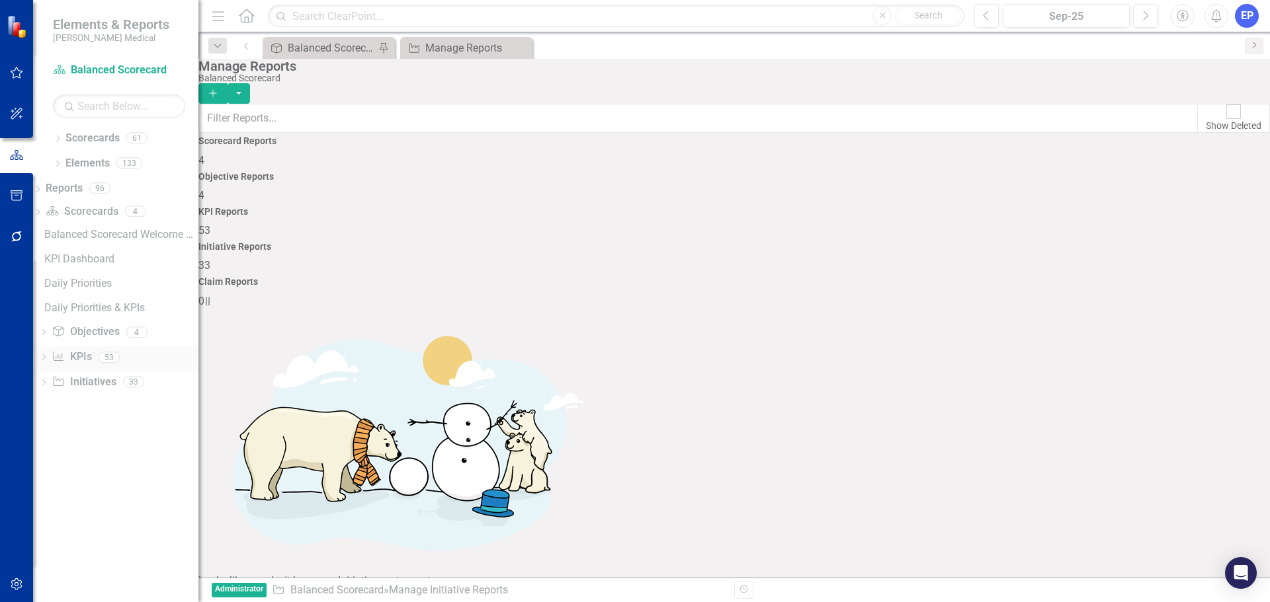
click at [91, 352] on link "KPI KPIs" at bounding box center [72, 357] width 40 height 15
click at [101, 335] on link "Objective Objectives" at bounding box center [85, 332] width 67 height 15
click at [63, 188] on div "Dropdown Reports 96" at bounding box center [115, 190] width 165 height 25
click at [57, 163] on icon "Dropdown" at bounding box center [57, 164] width 9 height 7
click at [91, 188] on link "Objective Objectives" at bounding box center [85, 188] width 67 height 15
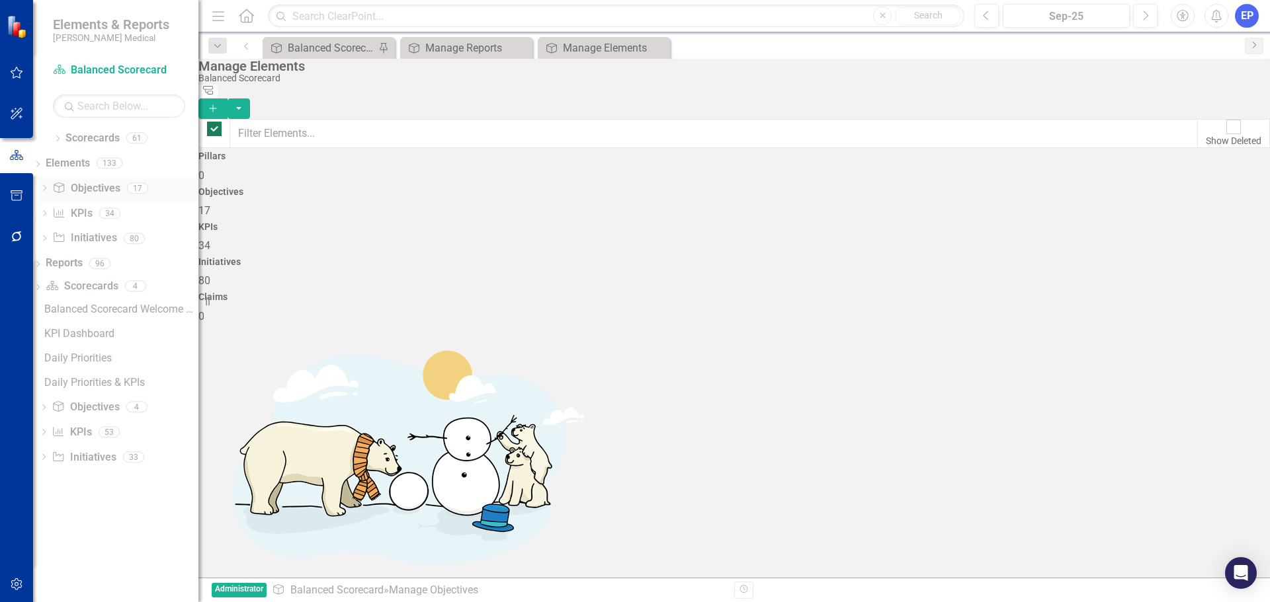
checkbox input "false"
click at [250, 99] on button "button" at bounding box center [238, 109] width 22 height 20
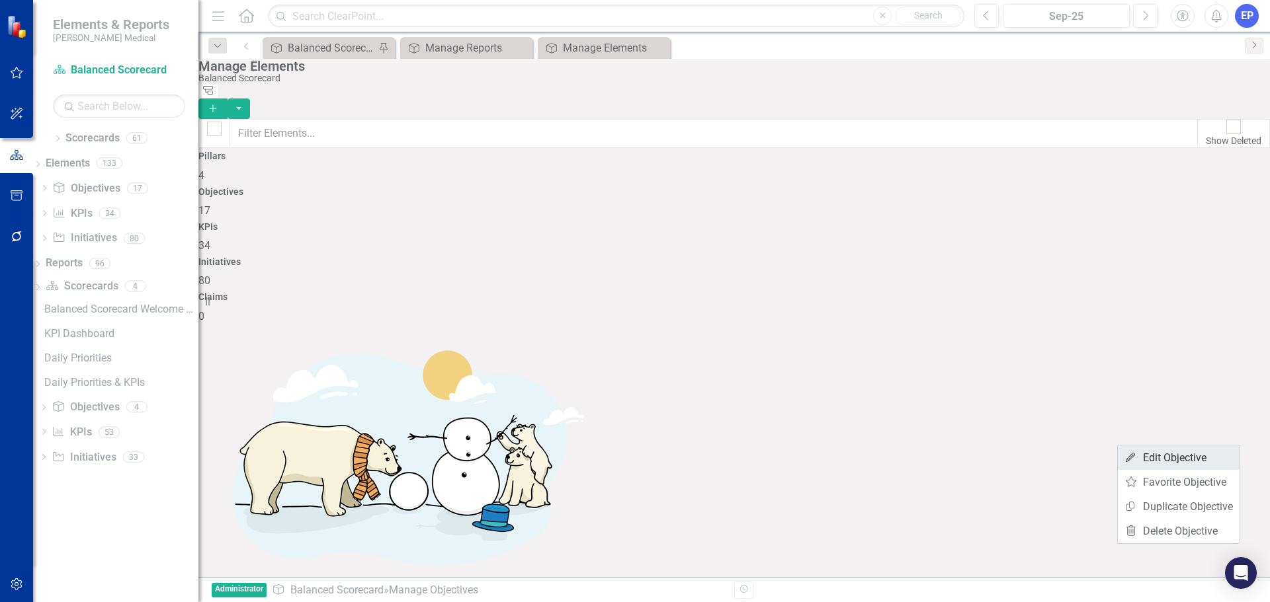
click at [1142, 465] on link "Edit Edit Objective" at bounding box center [1178, 458] width 122 height 24
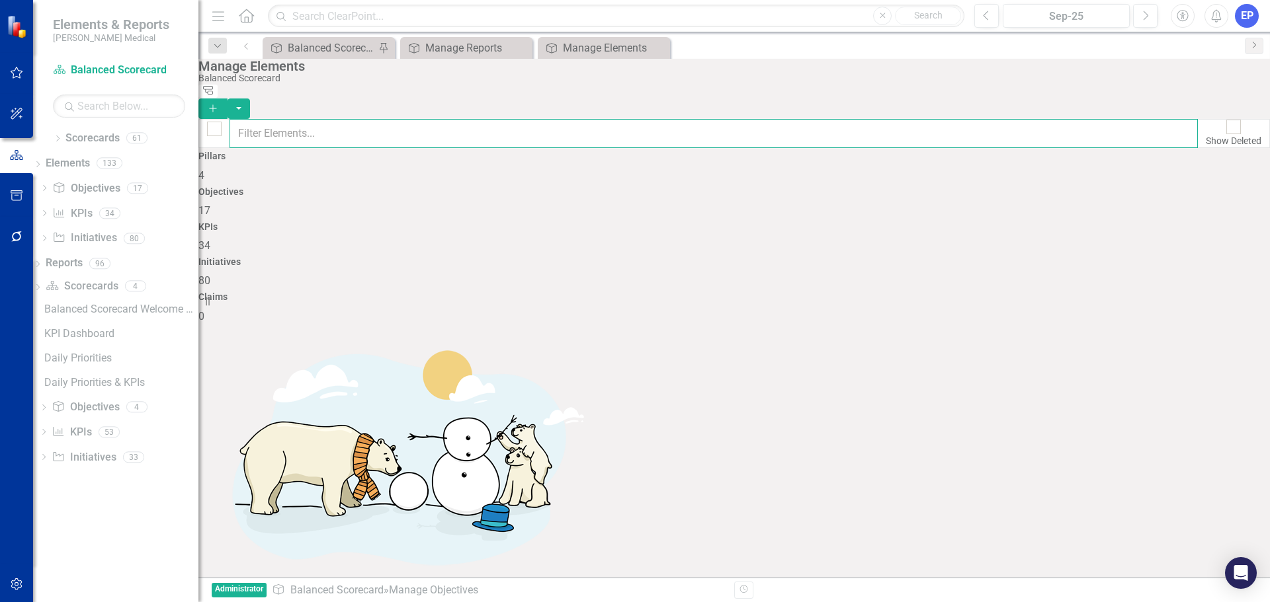
click at [300, 124] on input "text" at bounding box center [713, 133] width 968 height 29
paste input "Secure leads that turn into confirm meetings and opportunities within the Sales…"
type input "Secure leads that turn into confirm meetings and opportunities within the Sales…"
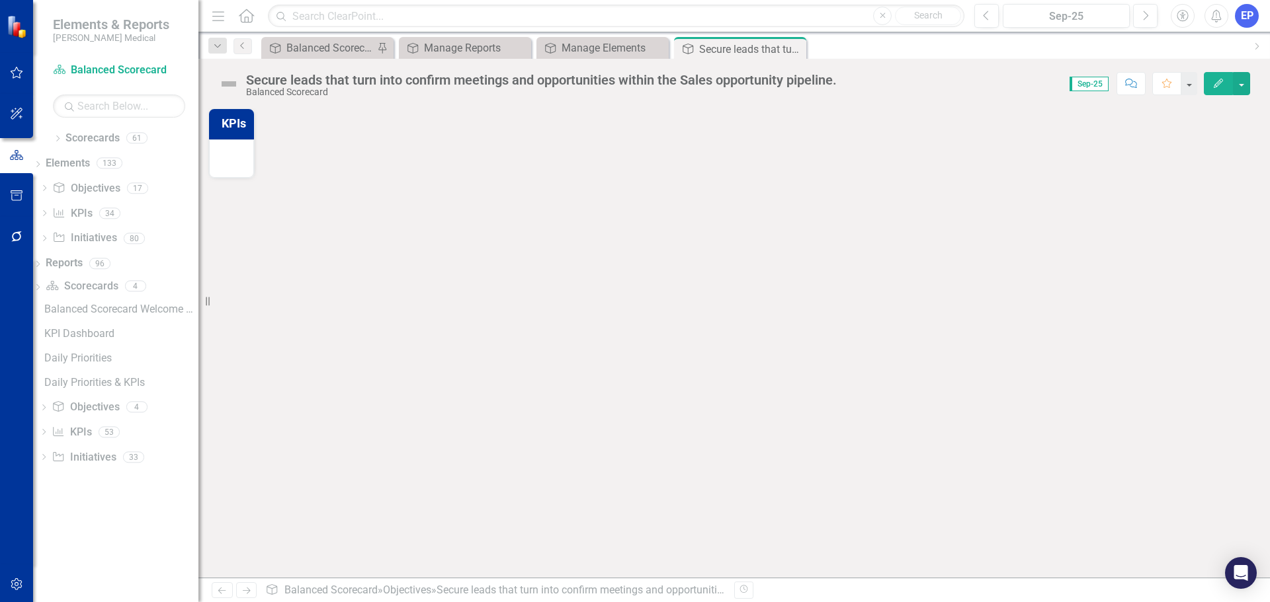
click at [0, 0] on icon "Close" at bounding box center [0, 0] width 0 height 0
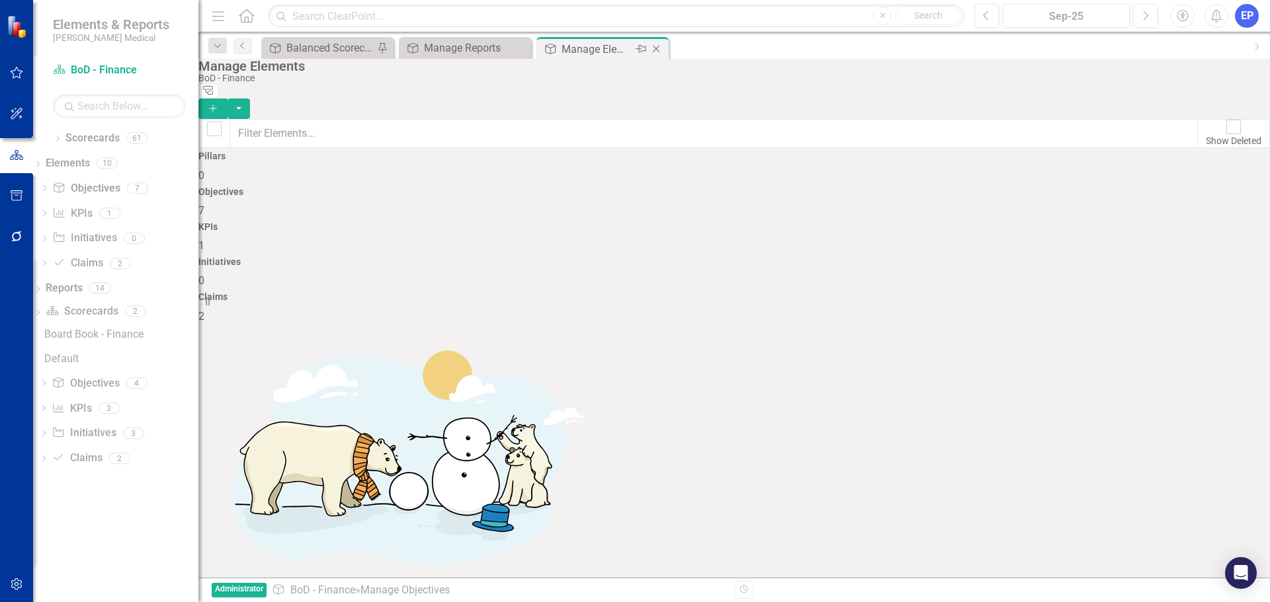
click at [661, 48] on icon "Close" at bounding box center [655, 49] width 13 height 11
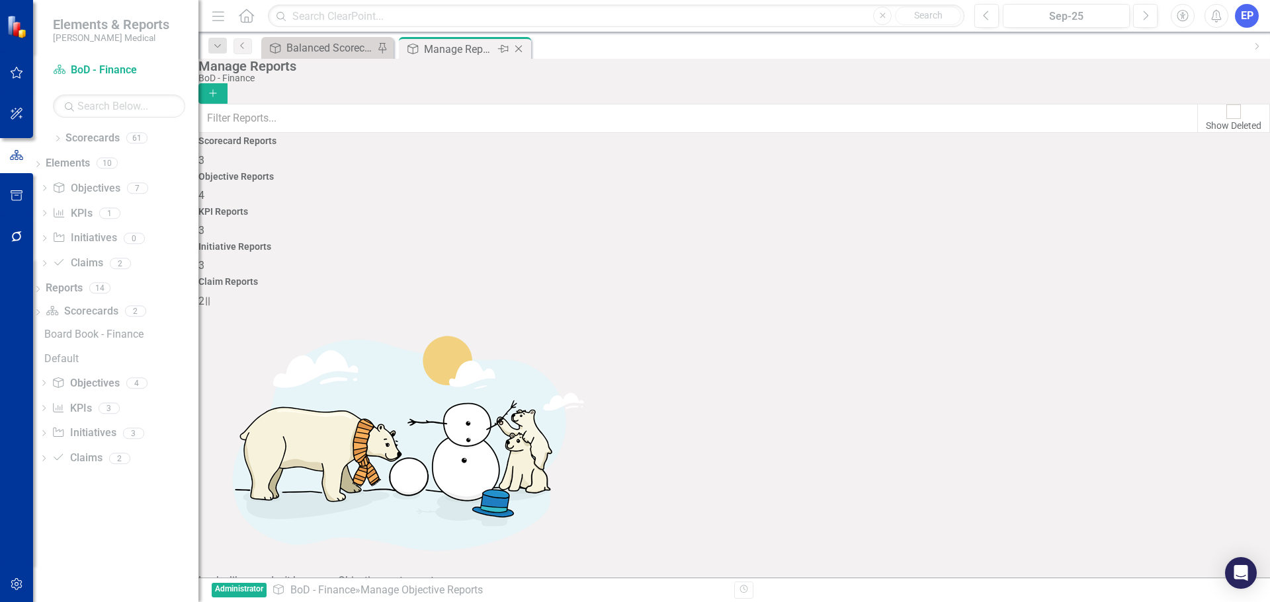
click at [514, 46] on icon "Close" at bounding box center [518, 49] width 13 height 11
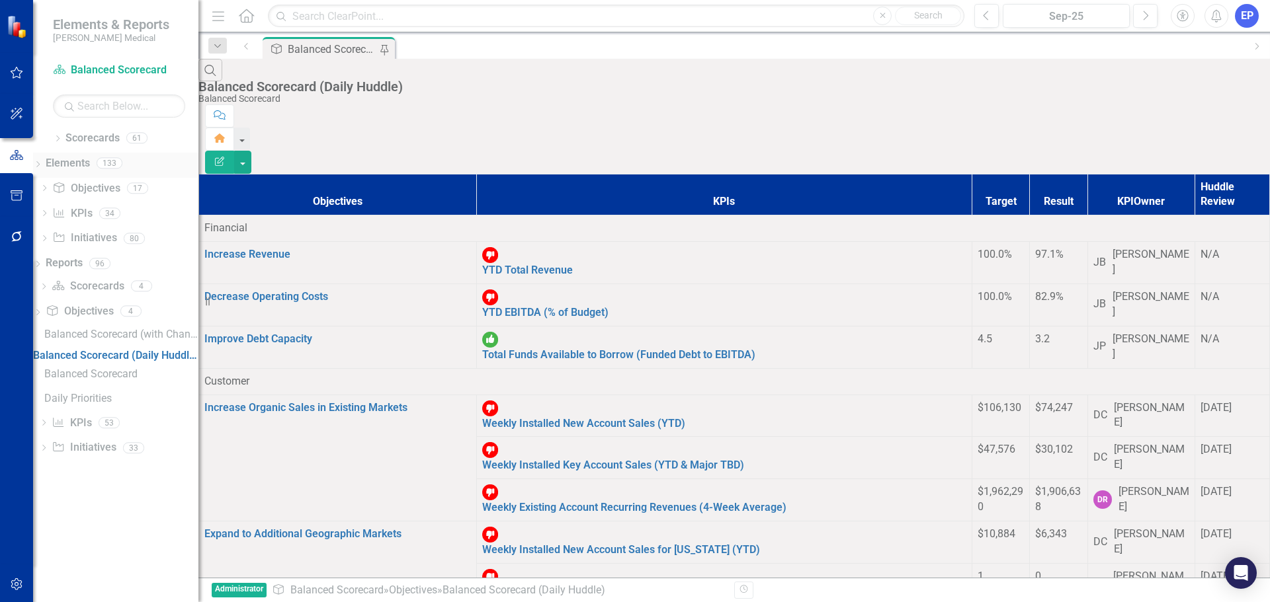
click at [42, 167] on icon "Dropdown" at bounding box center [37, 165] width 9 height 7
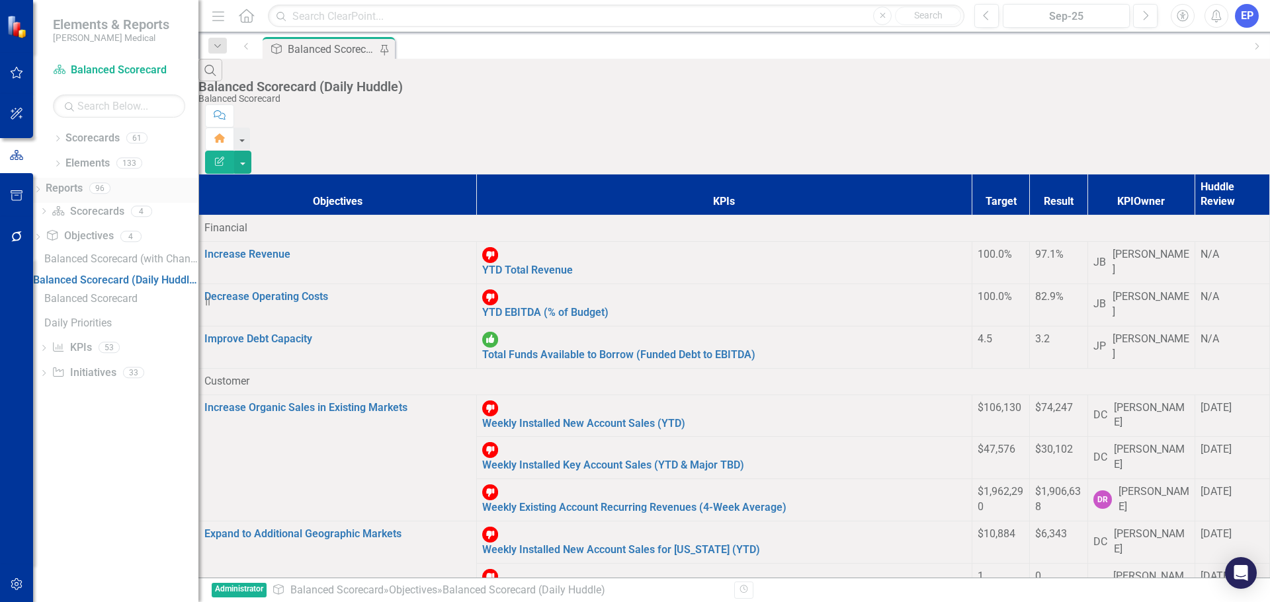
click at [40, 188] on icon at bounding box center [37, 189] width 3 height 6
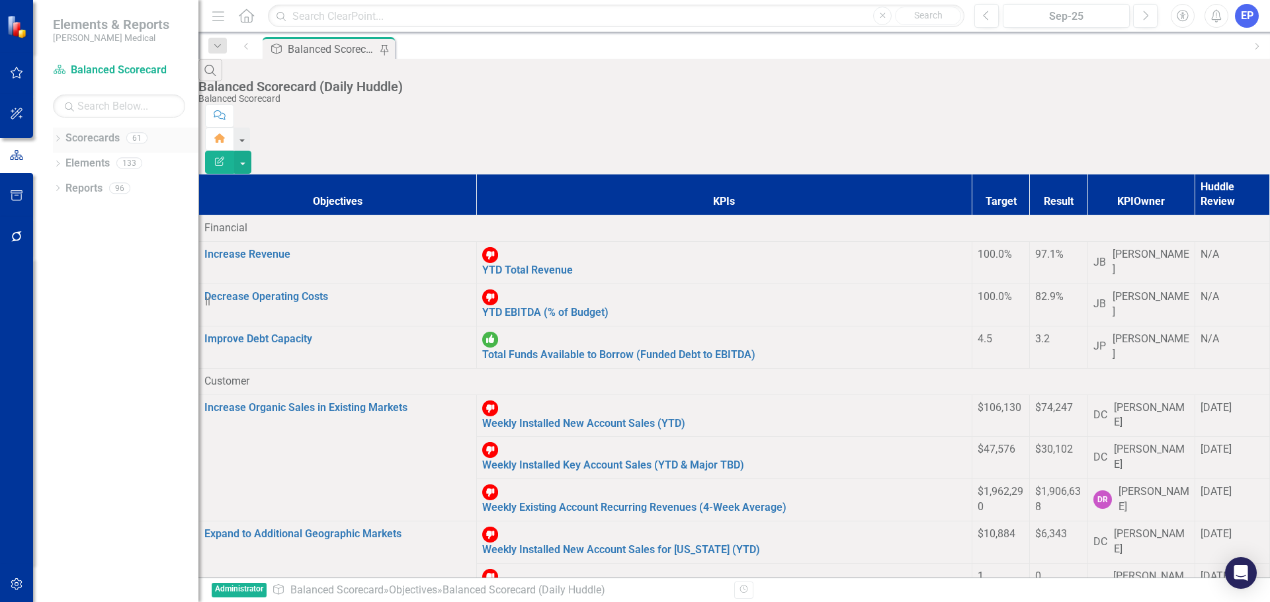
click at [58, 138] on icon "Dropdown" at bounding box center [57, 139] width 9 height 7
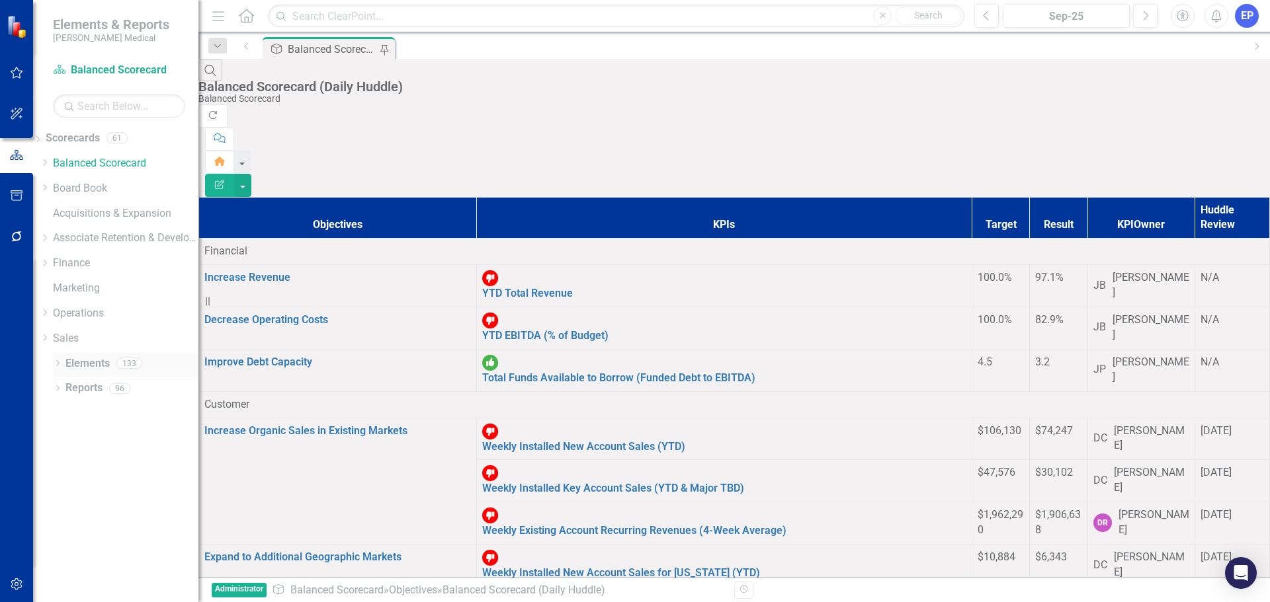
click at [60, 361] on icon "Dropdown" at bounding box center [57, 364] width 9 height 7
click at [50, 185] on icon "Dropdown" at bounding box center [45, 188] width 10 height 8
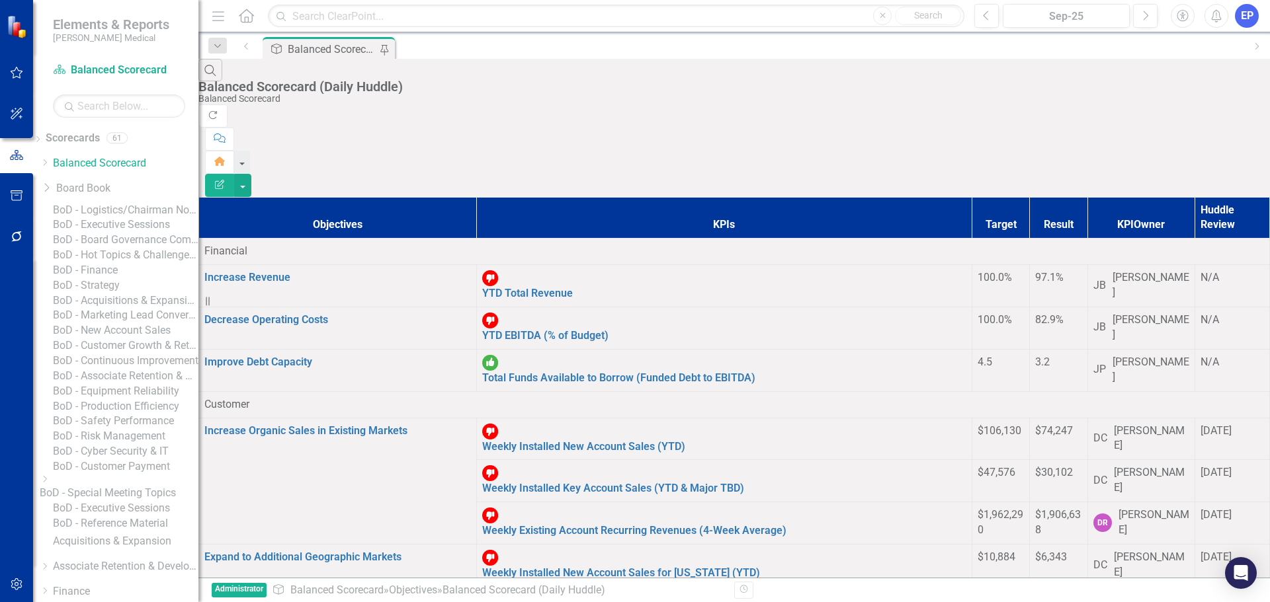
click at [113, 278] on link "BoD - Finance" at bounding box center [125, 270] width 145 height 15
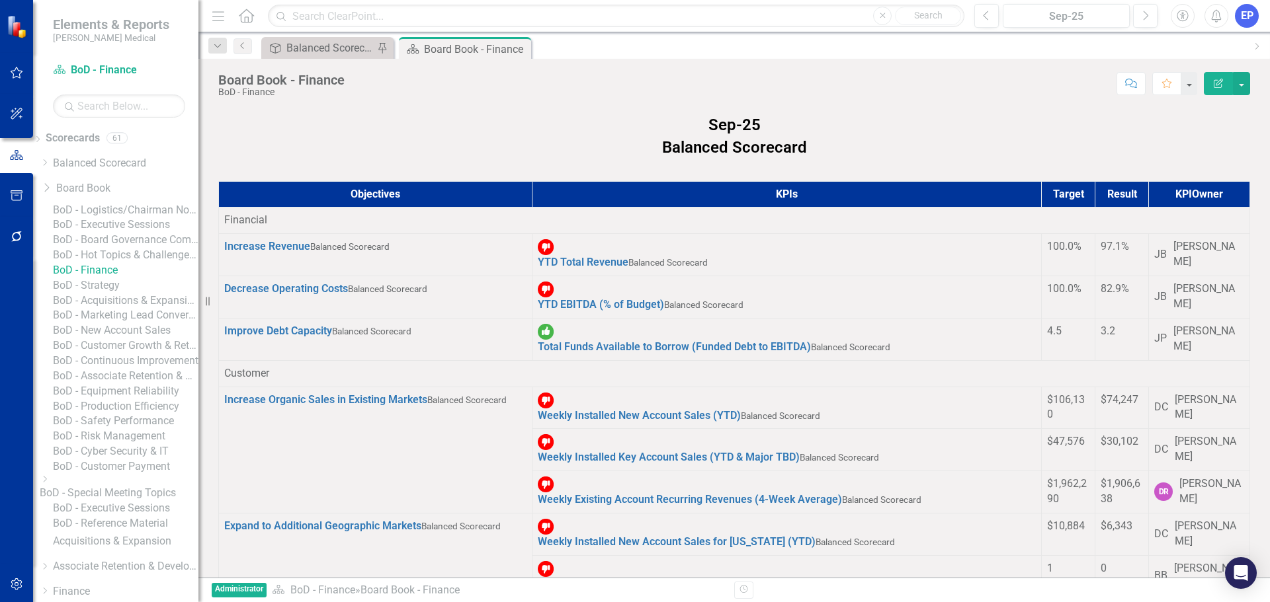
click at [282, 149] on p "Sep-25 Balanced Scorecard" at bounding box center [734, 136] width 1032 height 51
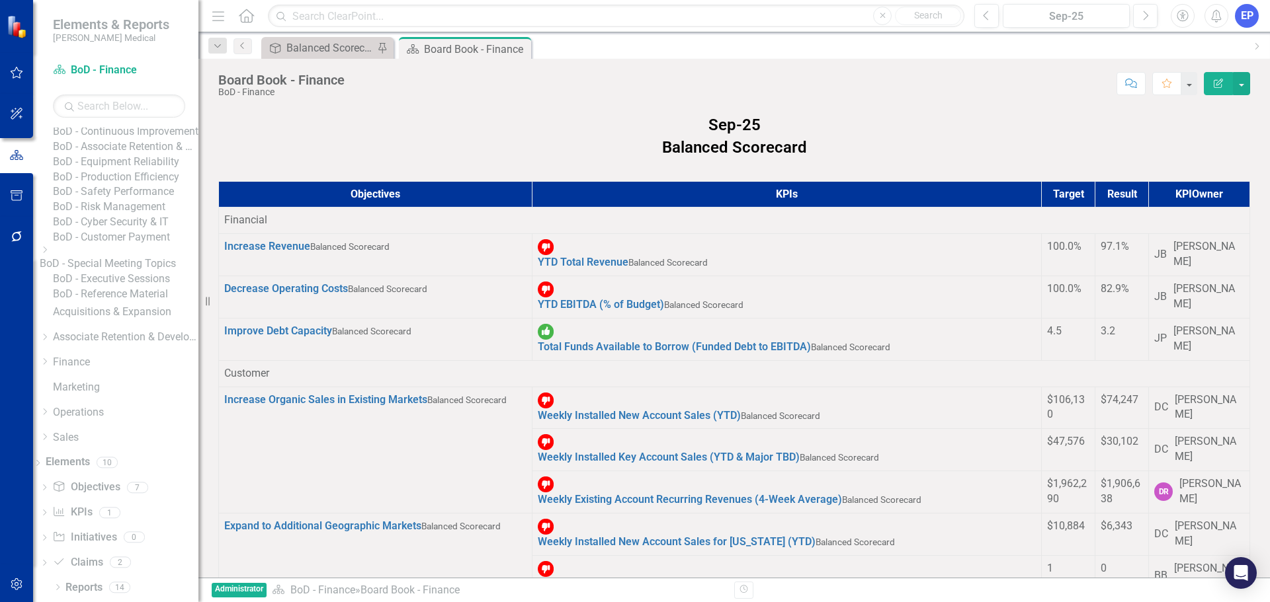
scroll to position [426, 0]
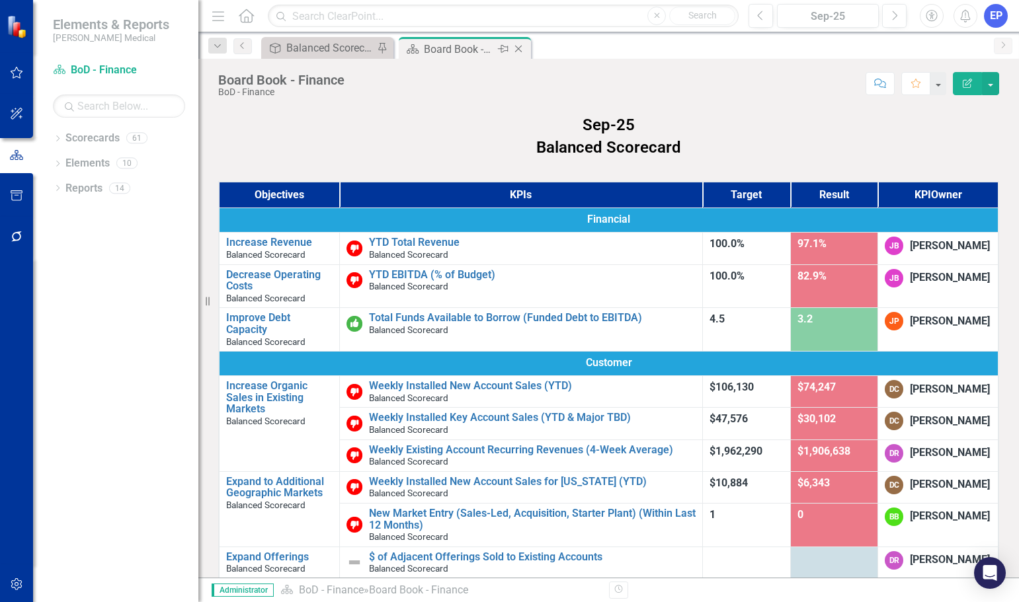
click at [522, 48] on icon "Close" at bounding box center [518, 49] width 13 height 11
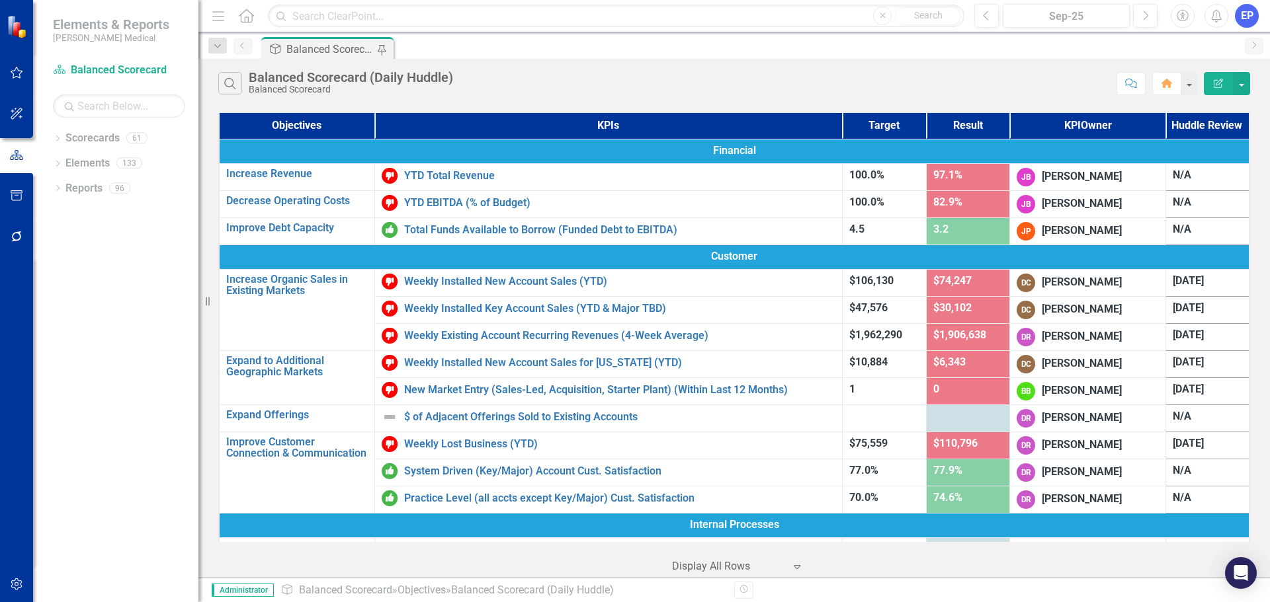
click at [1018, 11] on div "EP" at bounding box center [1247, 16] width 24 height 24
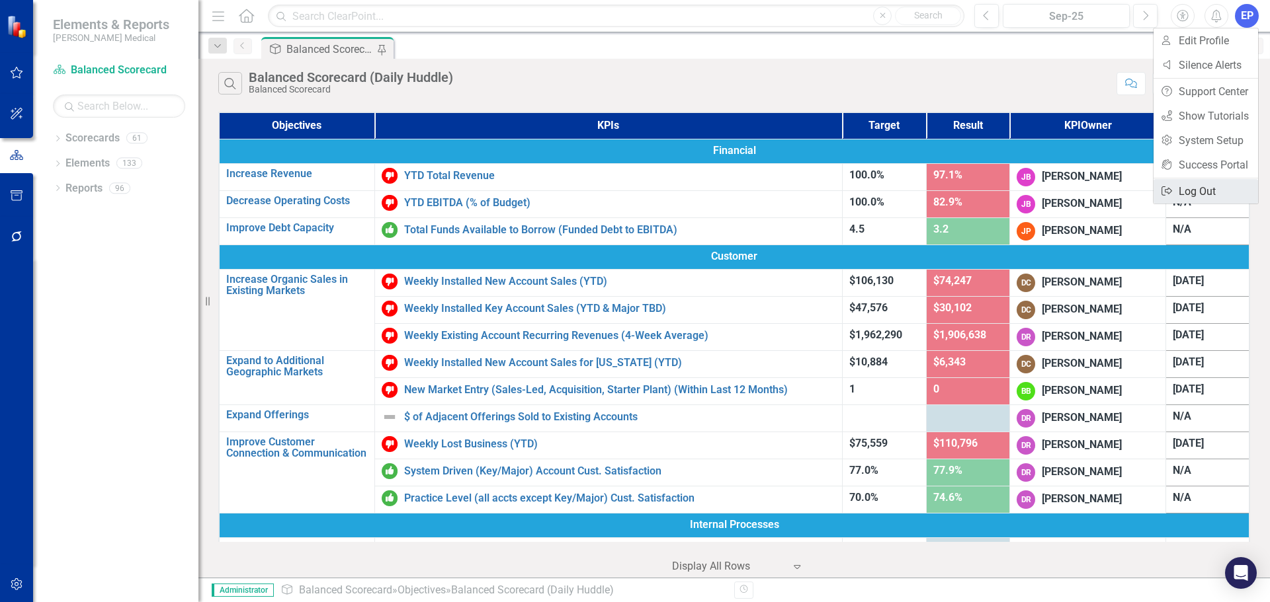
click at [1018, 184] on link "Logout Log Out" at bounding box center [1205, 191] width 104 height 24
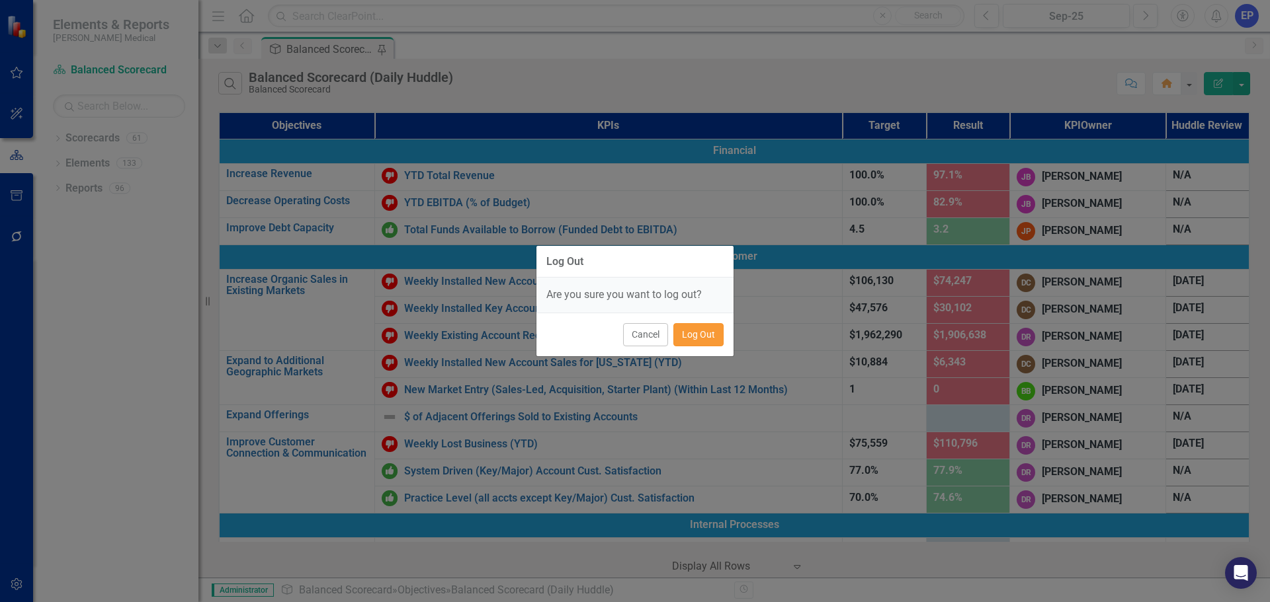
click at [680, 333] on button "Log Out" at bounding box center [698, 334] width 50 height 23
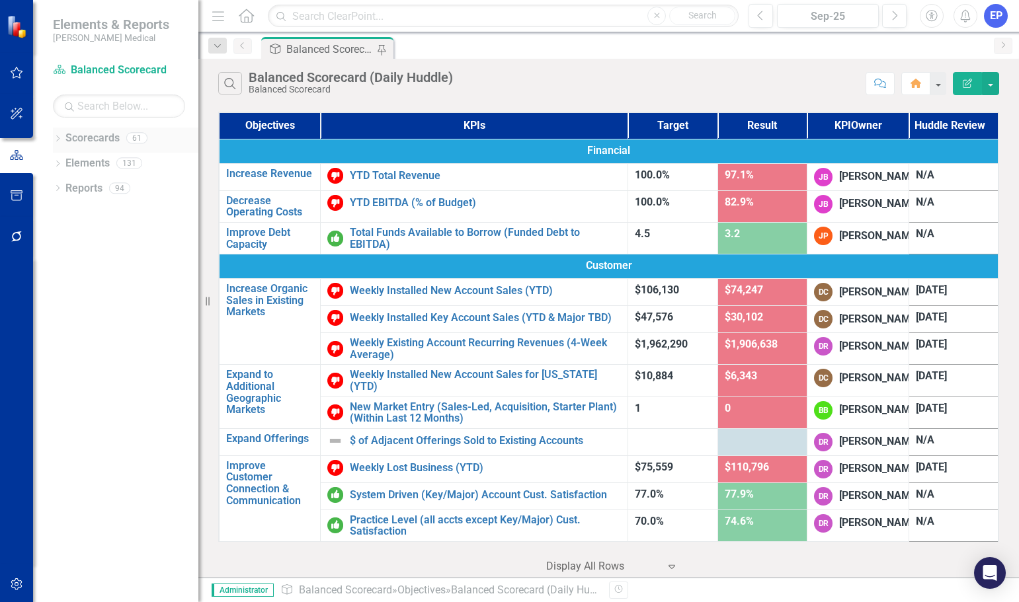
click at [56, 139] on icon "Dropdown" at bounding box center [57, 139] width 9 height 7
click at [64, 185] on icon at bounding box center [64, 187] width 3 height 7
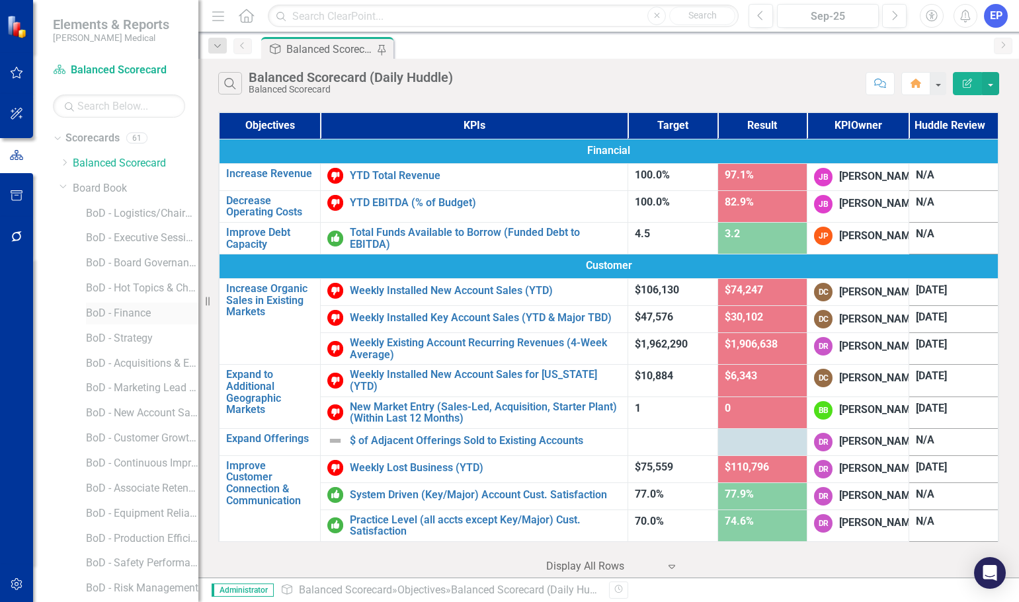
click at [132, 311] on link "BoD - Finance" at bounding box center [142, 313] width 112 height 15
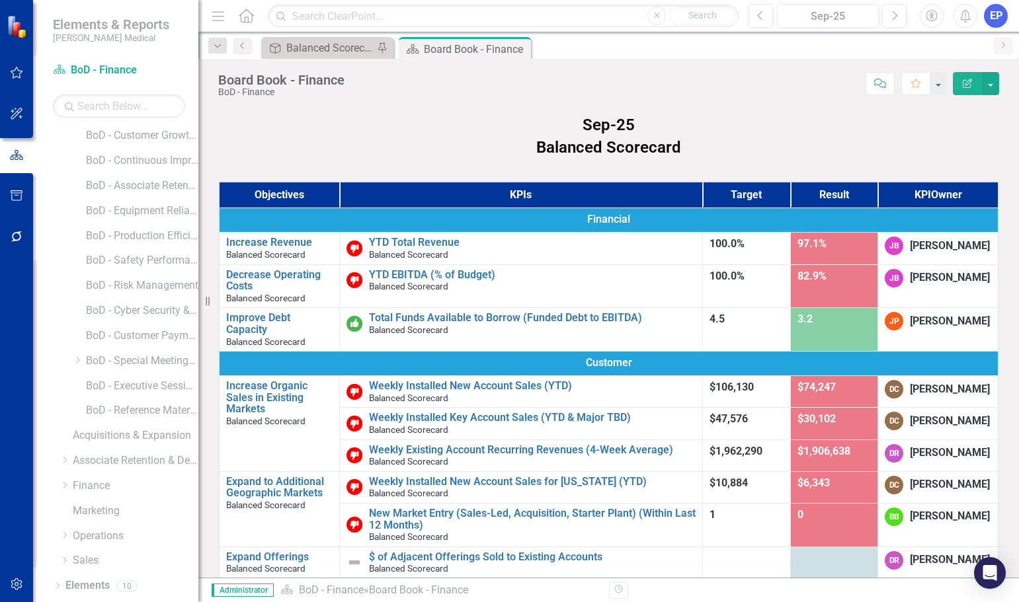
scroll to position [326, 0]
click at [57, 562] on icon "Dropdown" at bounding box center [57, 564] width 9 height 7
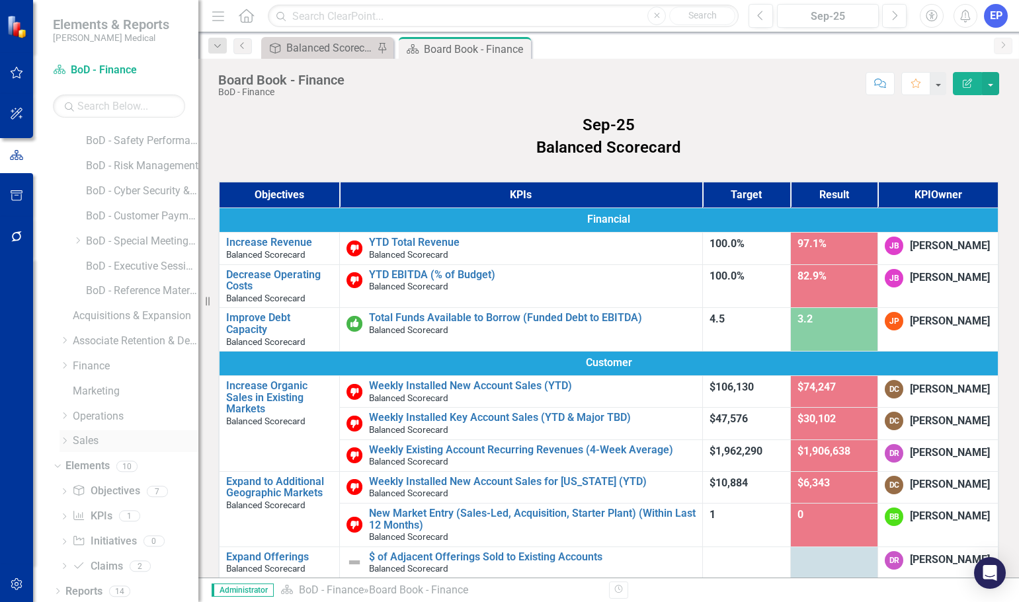
scroll to position [426, 0]
click at [94, 459] on link "Elements" at bounding box center [87, 463] width 44 height 15
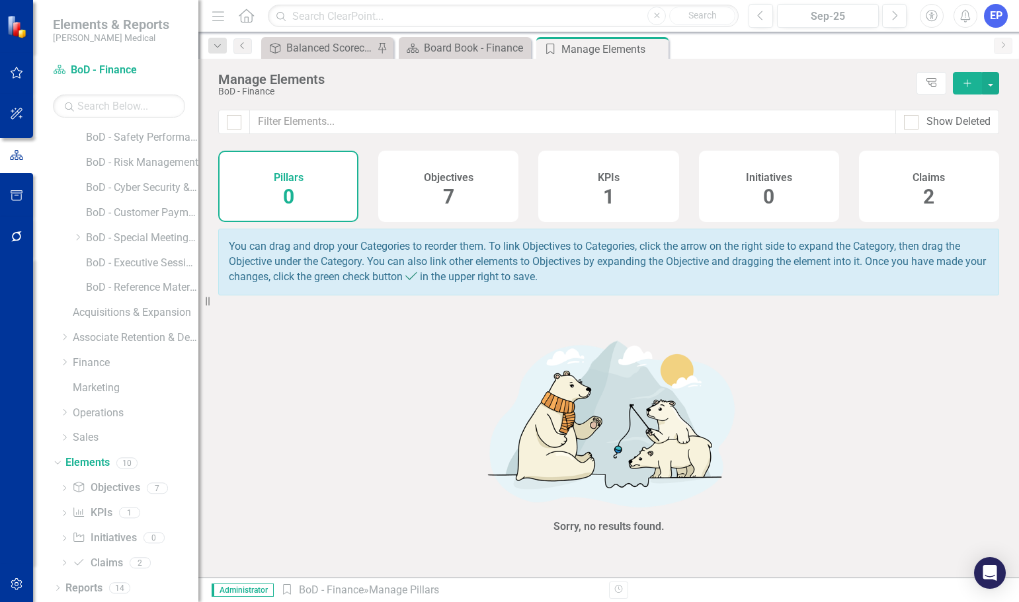
click at [458, 185] on div "Objectives 7" at bounding box center [448, 186] width 140 height 71
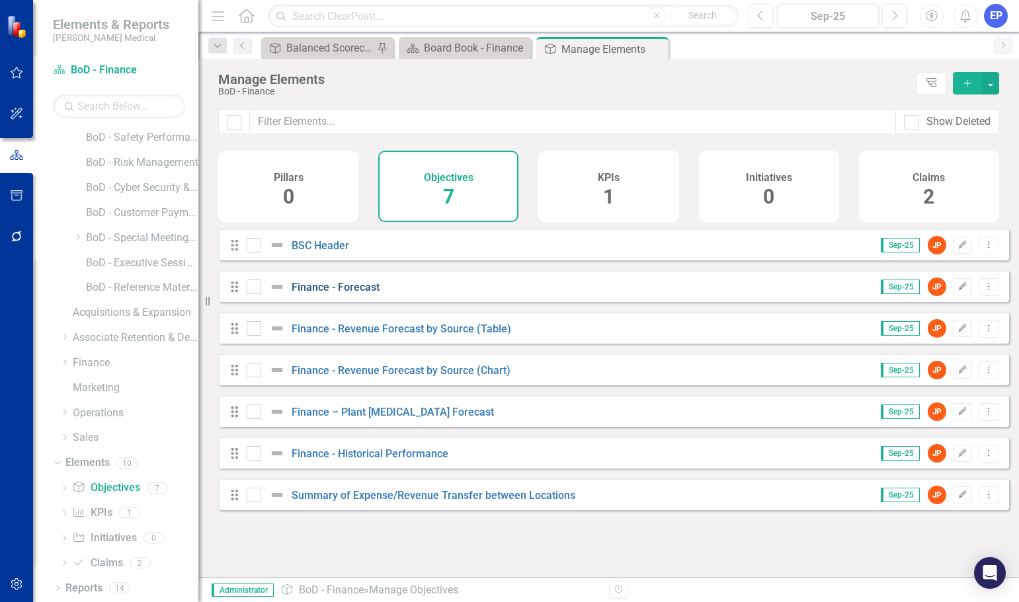
click at [327, 294] on link "Finance - Forecast" at bounding box center [336, 287] width 88 height 13
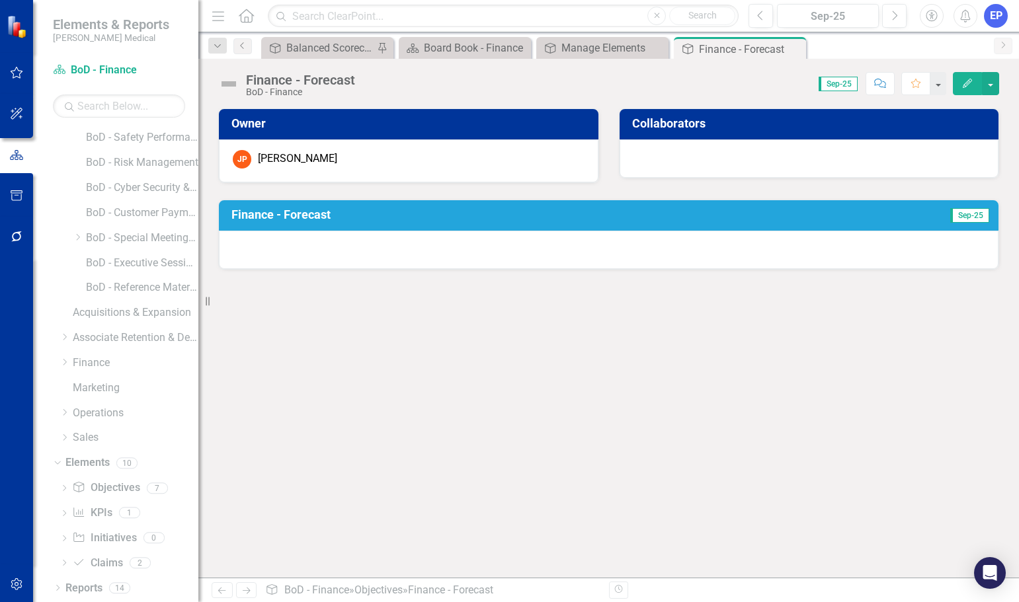
click at [508, 251] on div at bounding box center [609, 250] width 780 height 38
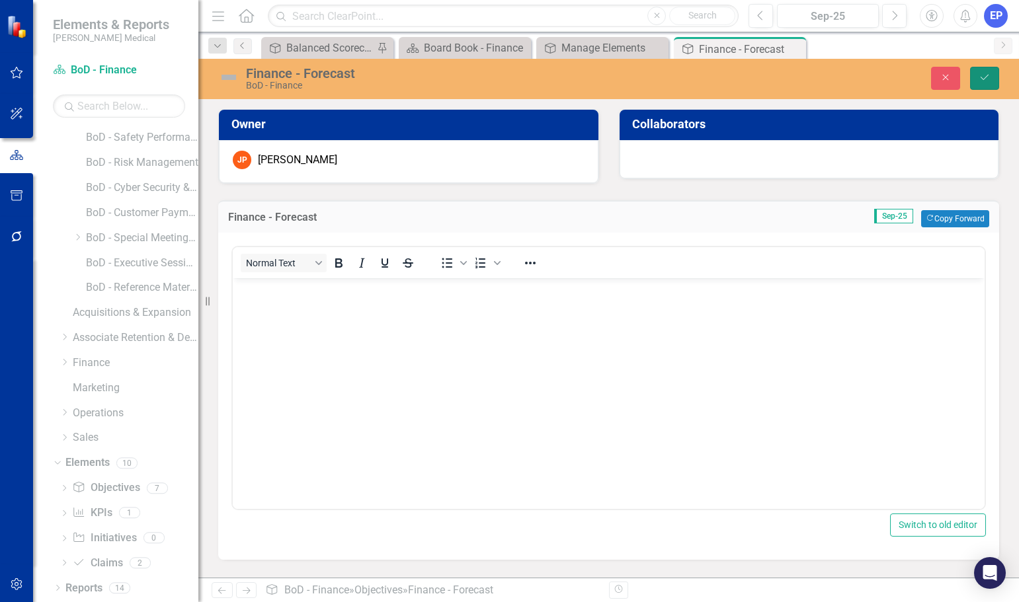
click at [993, 77] on button "Save" at bounding box center [984, 78] width 29 height 23
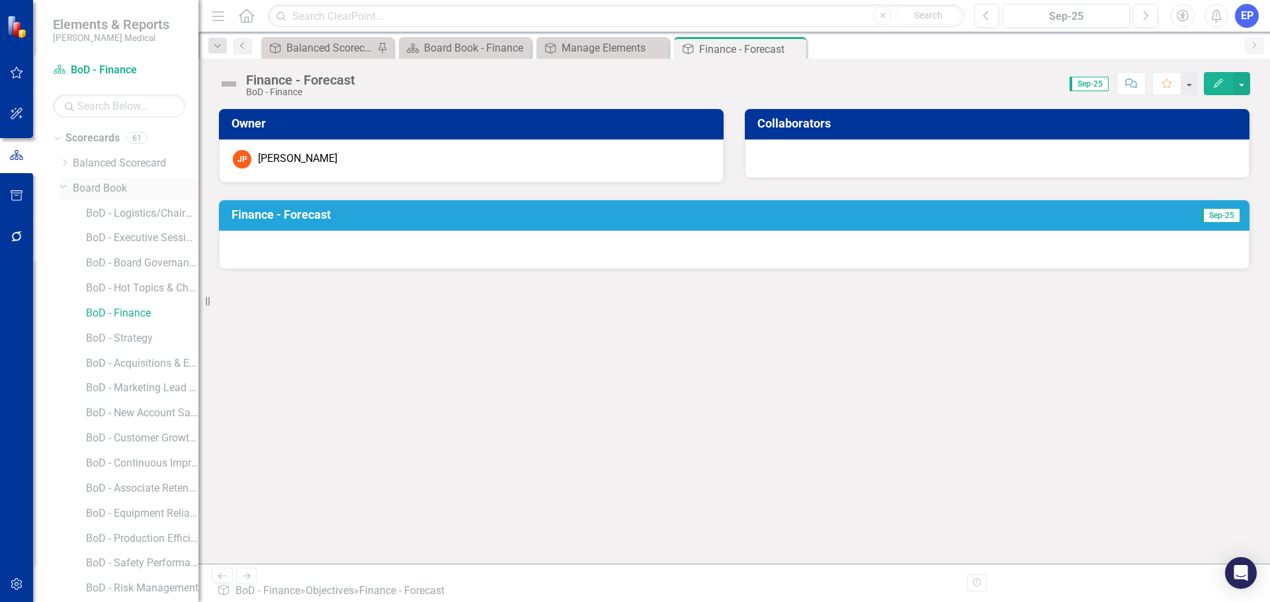
click at [63, 188] on icon "Dropdown" at bounding box center [64, 186] width 8 height 10
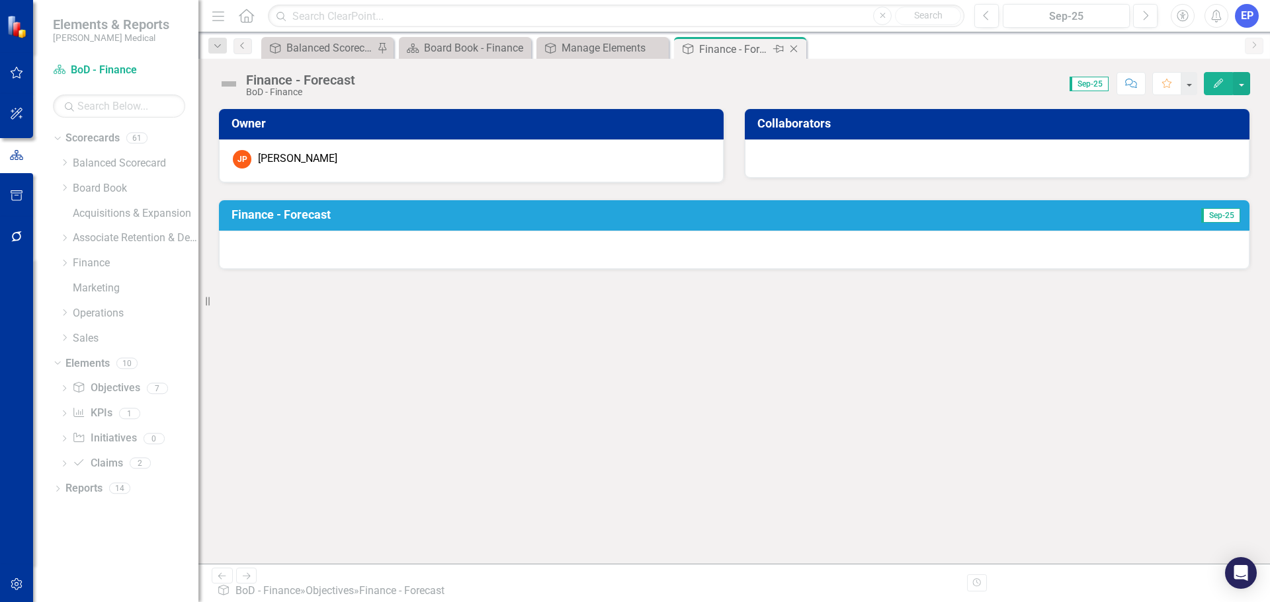
click at [797, 52] on icon at bounding box center [793, 49] width 7 height 7
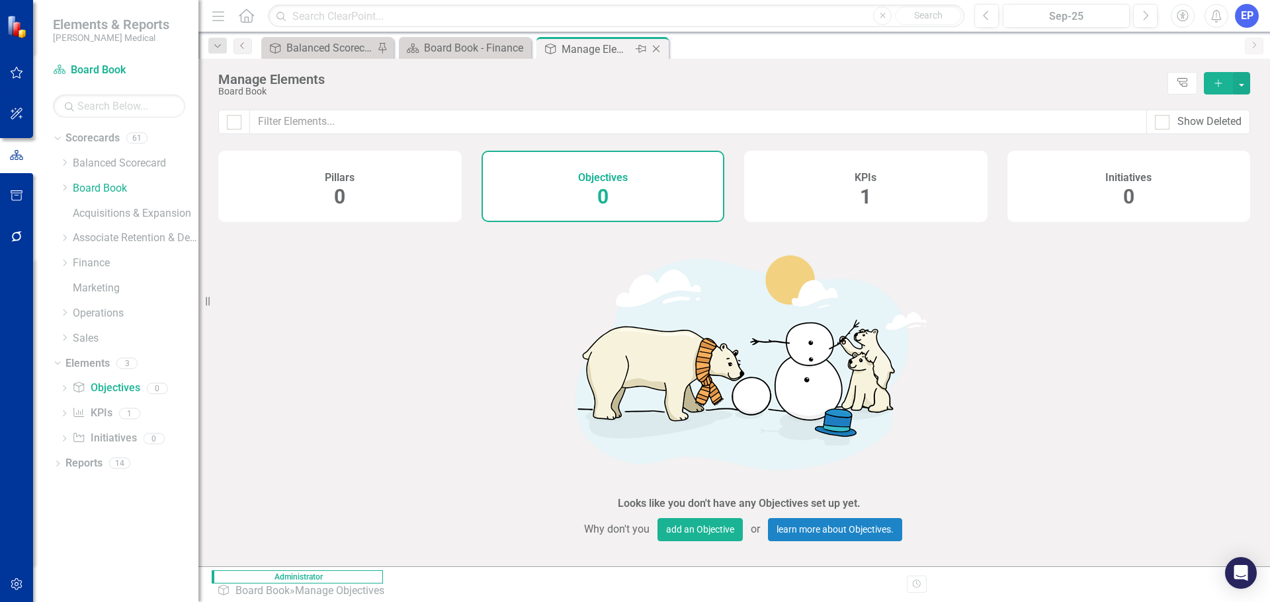
click at [656, 50] on icon "Close" at bounding box center [655, 49] width 13 height 11
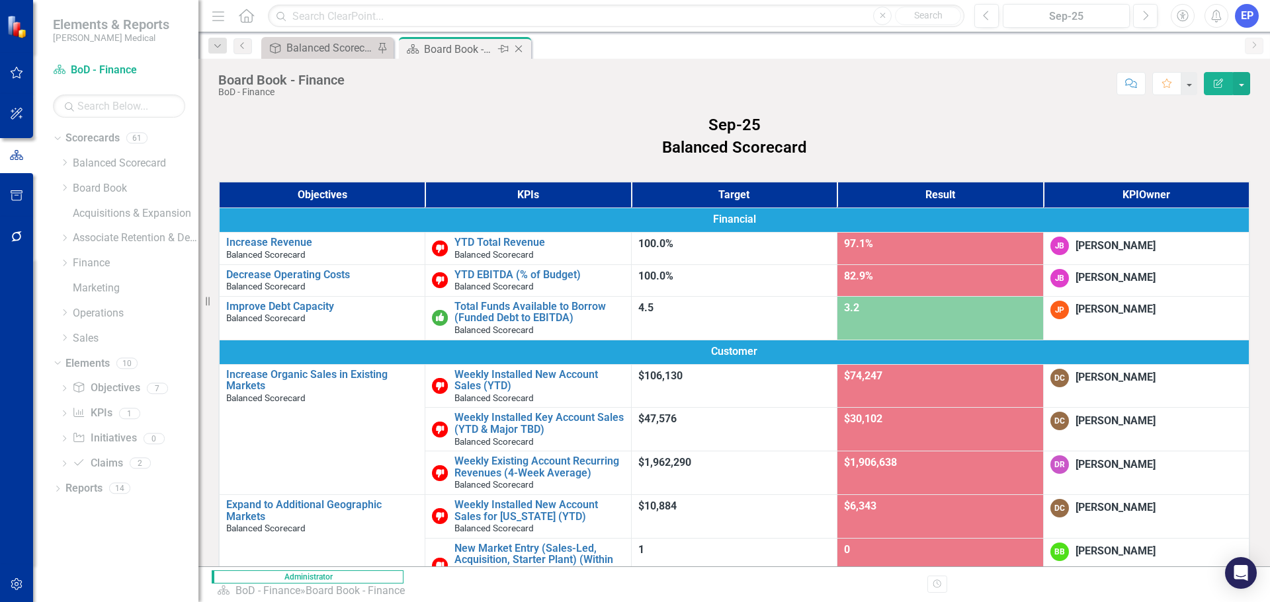
click at [519, 48] on icon at bounding box center [518, 49] width 7 height 7
